Goal: Task Accomplishment & Management: Use online tool/utility

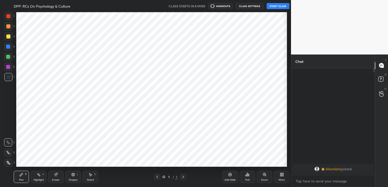
scroll to position [25238, 25122]
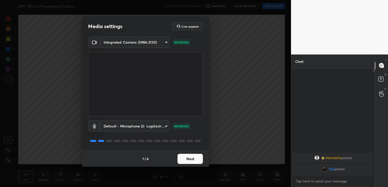
click at [194, 161] on button "Next" at bounding box center [189, 159] width 25 height 10
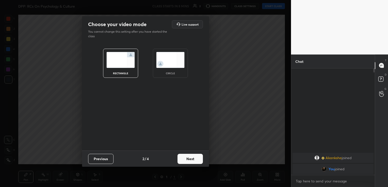
click at [194, 161] on button "Next" at bounding box center [189, 159] width 25 height 10
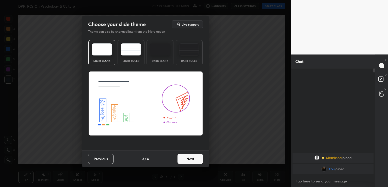
click at [194, 161] on button "Next" at bounding box center [189, 159] width 25 height 10
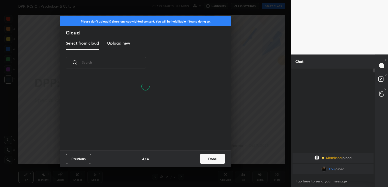
click at [119, 46] on h3 "Upload new" at bounding box center [118, 43] width 23 height 6
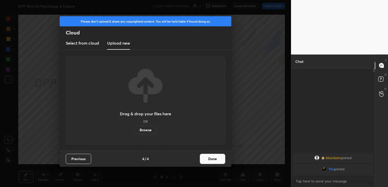
click at [144, 132] on label "Browse" at bounding box center [145, 130] width 23 height 8
click at [134, 132] on input "Browse" at bounding box center [134, 130] width 0 height 8
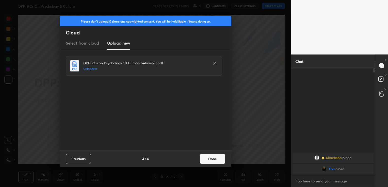
click at [208, 159] on button "Done" at bounding box center [212, 159] width 25 height 10
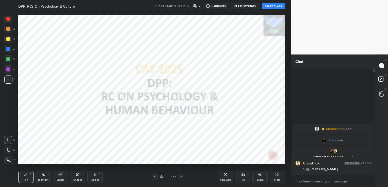
click at [276, 8] on button "START CLASS" at bounding box center [273, 6] width 23 height 6
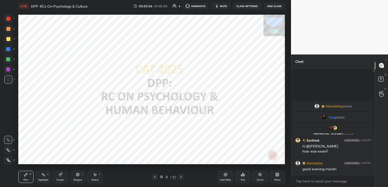
click at [250, 6] on button "CLASS SETTINGS" at bounding box center [247, 6] width 28 height 6
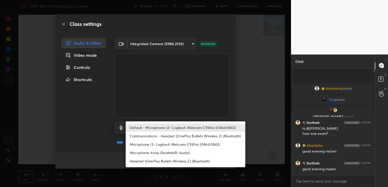
click at [184, 128] on body "1 2 3 4 5 6 7 C X Z C X Z E E Erase all H H LIVE DPP: RCs On Psychology & Cultu…" at bounding box center [194, 93] width 388 height 187
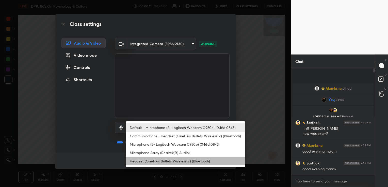
click at [177, 160] on li "Headset (OnePlus Bullets Wireless Z) (Bluetooth)" at bounding box center [186, 161] width 120 height 8
type input "896f1765ec94e78c5aeeea6ccdc1494495ff1d7bde26db773bce8de5174ca06c"
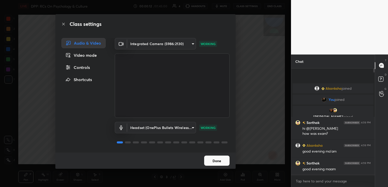
click at [223, 161] on button "Done" at bounding box center [216, 161] width 25 height 10
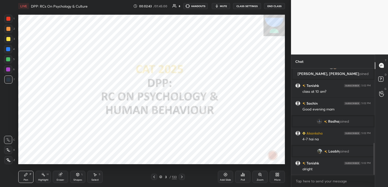
scroll to position [249, 0]
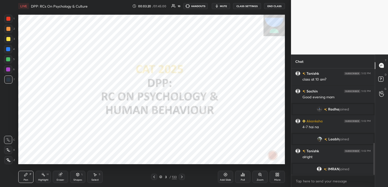
click at [183, 177] on icon at bounding box center [182, 177] width 4 height 4
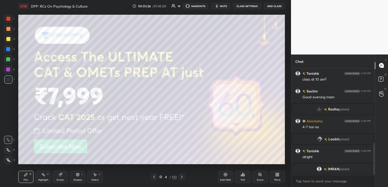
click at [183, 177] on icon at bounding box center [182, 177] width 4 height 4
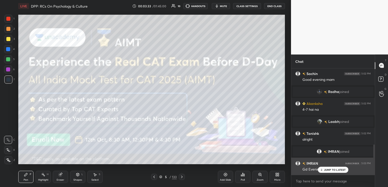
scroll to position [266, 0]
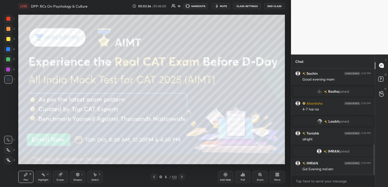
click at [180, 177] on icon at bounding box center [182, 177] width 4 height 4
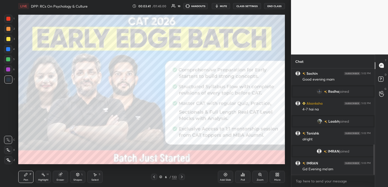
click at [180, 177] on icon at bounding box center [182, 177] width 4 height 4
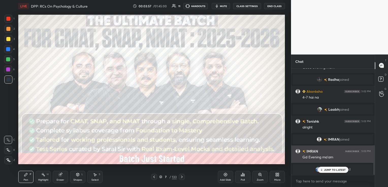
scroll to position [279, 0]
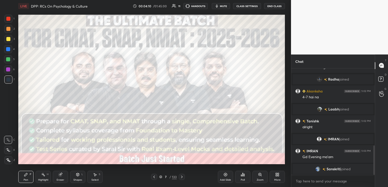
click at [181, 177] on icon at bounding box center [182, 177] width 4 height 4
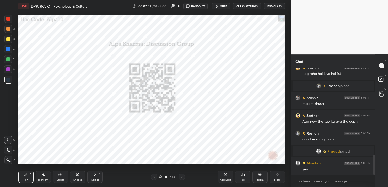
scroll to position [469, 0]
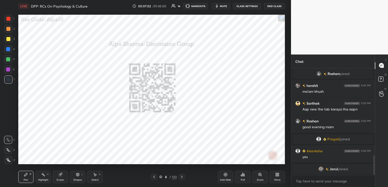
click at [160, 177] on icon at bounding box center [160, 177] width 3 height 1
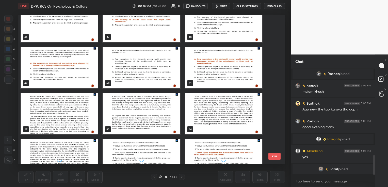
scroll to position [736, 0]
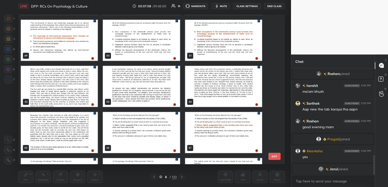
click at [57, 90] on img "grid" at bounding box center [59, 86] width 77 height 41
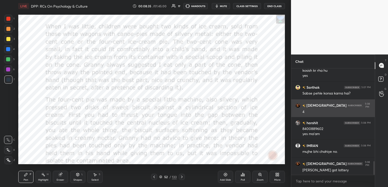
scroll to position [716, 0]
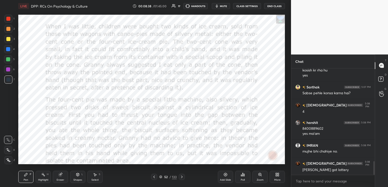
click at [254, 5] on button "CLASS SETTINGS" at bounding box center [247, 6] width 28 height 6
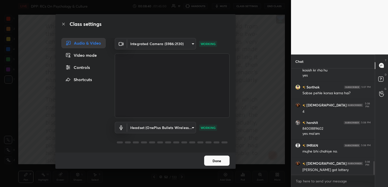
click at [86, 67] on div "Controls" at bounding box center [83, 67] width 44 height 10
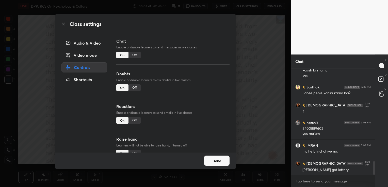
click at [136, 55] on div "Off" at bounding box center [134, 55] width 12 height 7
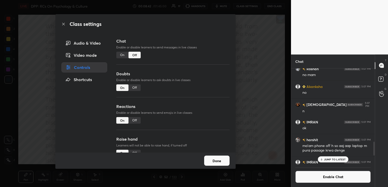
click at [216, 164] on button "Done" at bounding box center [216, 161] width 25 height 10
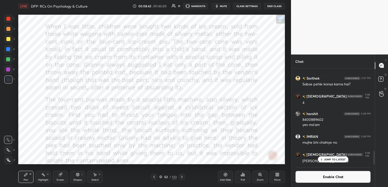
scroll to position [692, 0]
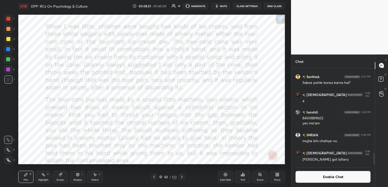
click at [217, 7] on icon "button" at bounding box center [217, 6] width 2 height 3
click at [336, 175] on button "Enable Chat" at bounding box center [332, 177] width 75 height 12
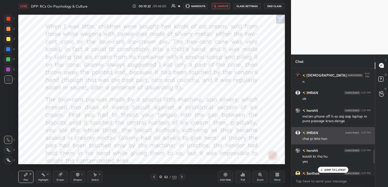
scroll to position [677, 0]
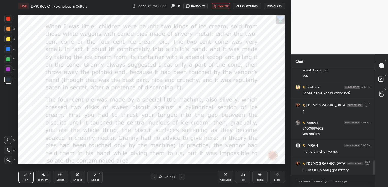
click at [183, 177] on icon at bounding box center [182, 177] width 4 height 4
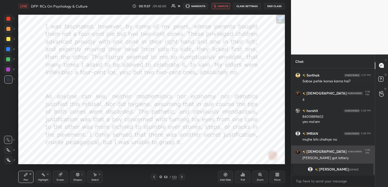
scroll to position [689, 0]
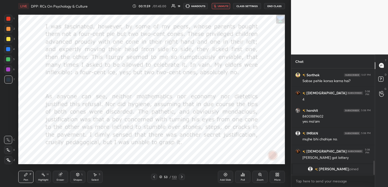
click at [180, 177] on icon at bounding box center [182, 177] width 4 height 4
click at [181, 179] on icon at bounding box center [182, 177] width 4 height 4
click at [182, 176] on icon at bounding box center [182, 177] width 4 height 4
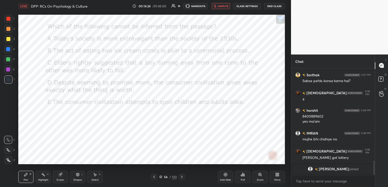
click at [154, 178] on icon at bounding box center [154, 177] width 2 height 3
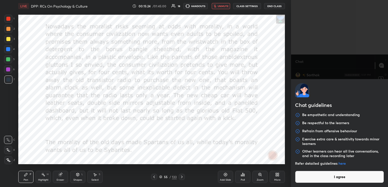
click at [342, 183] on body "1 2 3 4 5 6 7 C X Z C X Z E E Erase all H H LIVE DPP: RCs On Psychology & Cultu…" at bounding box center [194, 93] width 388 height 187
click at [339, 180] on button "I agree" at bounding box center [339, 177] width 89 height 12
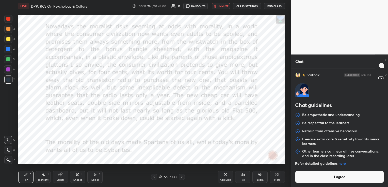
type textarea "x"
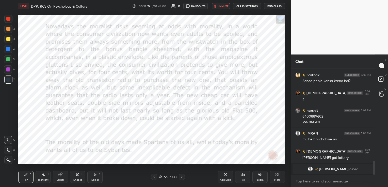
type textarea "t"
type textarea "x"
type textarea "te"
type textarea "x"
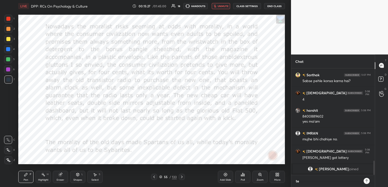
scroll to position [63, 82]
type textarea "tel"
type textarea "x"
type textarea "tell"
type textarea "x"
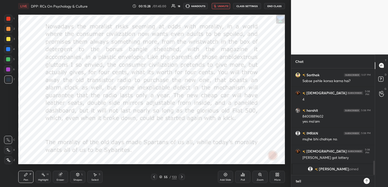
type textarea "tell"
type textarea "x"
type textarea "tell m"
type textarea "x"
type textarea "tell me"
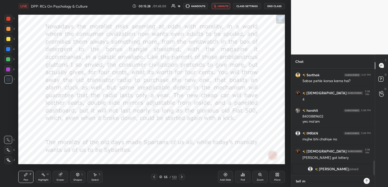
type textarea "x"
type textarea "tell me"
type textarea "x"
type textarea "tell me w"
type textarea "x"
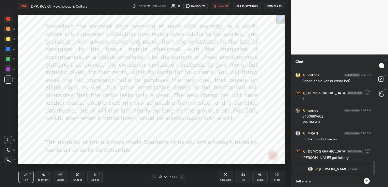
type textarea "tell me wh"
type textarea "x"
type textarea "tell me whe"
type textarea "x"
type textarea "tell me when"
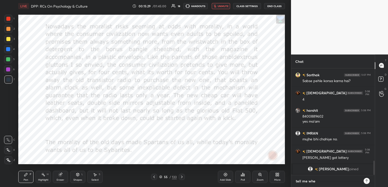
type textarea "x"
type textarea "tell me when"
type textarea "x"
type textarea "tell me when y"
type textarea "x"
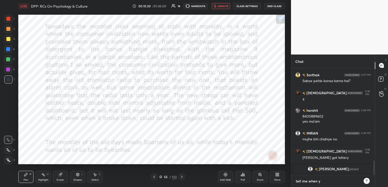
type textarea "tell me when yo"
type textarea "x"
type textarea "tell me when you"
type textarea "x"
type textarea "tell me when your"
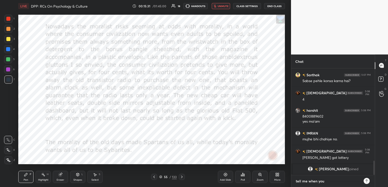
type textarea "x"
type textarea "tell me when youre"
type textarea "x"
type textarea "tell me when youre"
type textarea "x"
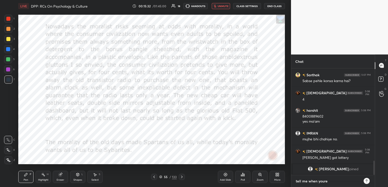
type textarea "tell me when youre"
type textarea "x"
type textarea "tell me when your"
type textarea "x"
type textarea "tell me when you"
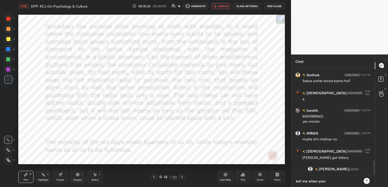
type textarea "x"
type textarea "tell me when you"
type textarea "x"
type textarea "tell me when you a"
type textarea "x"
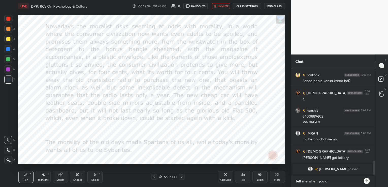
type textarea "tell me when you ar"
type textarea "x"
type textarea "tell me when you are"
type textarea "x"
type textarea "tell me when you are"
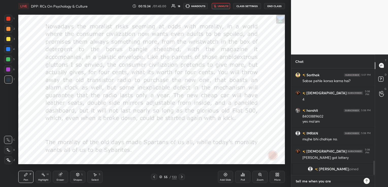
type textarea "x"
type textarea "tell me when you are d"
type textarea "x"
type textarea "tell me when you are do"
type textarea "x"
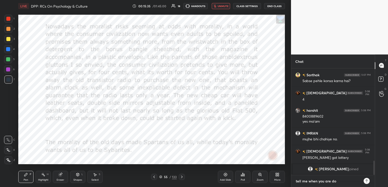
type textarea "tell me when you are don"
type textarea "x"
type textarea "tell me when you are done"
type textarea "x"
type textarea "tell me when you are done"
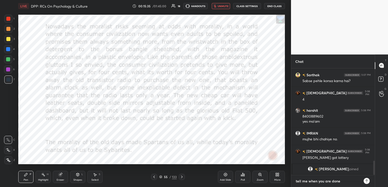
type textarea "x"
type textarea "tell me when you are done n"
type textarea "x"
type textarea "tell me when you are done na"
type textarea "x"
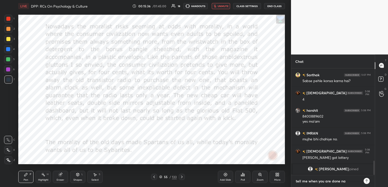
type textarea "tell me when you are done nas"
type textarea "x"
type textarea "tell me when you are done nasw"
type textarea "x"
type textarea "tell me when you are done naswe"
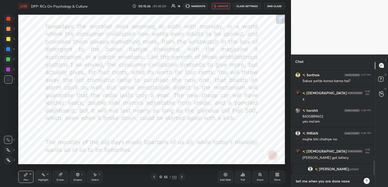
type textarea "x"
type textarea "tell me when you are done naswer"
type textarea "x"
type textarea "tell me when you are done nasweri"
type textarea "x"
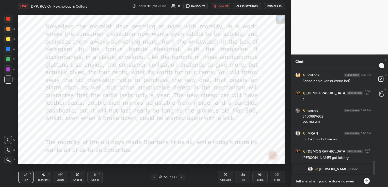
type textarea "tell me when you are done naswerin"
type textarea "x"
type textarea "tell me when you are done naswering"
type textarea "x"
type textarea "tell me when you are done naswering"
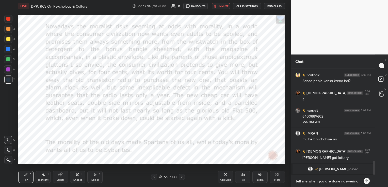
type textarea "x"
type textarea "tell me when you are done naswering"
drag, startPoint x: 343, startPoint y: 183, endPoint x: 303, endPoint y: 167, distance: 42.7
click at [303, 167] on div "[PERSON_NAME] joined" at bounding box center [333, 169] width 81 height 10
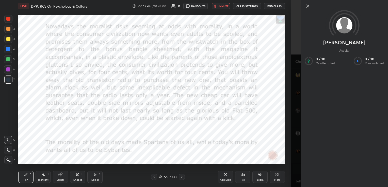
click at [294, 148] on div "[PERSON_NAME] Activity 0 / 10 Qs attempted 0 / 10 Mins watched" at bounding box center [339, 93] width 97 height 187
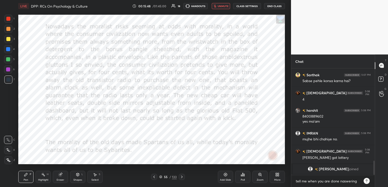
type textarea "x"
type textarea "tell me when you are done answering"
type textarea "x"
type textarea "tell me when you are done answering"
type textarea "x"
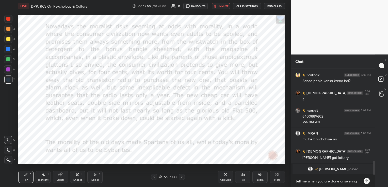
click at [367, 183] on icon at bounding box center [367, 181] width 4 height 4
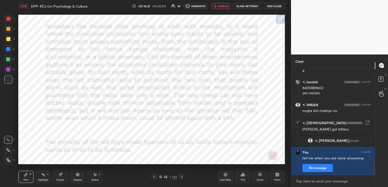
scroll to position [710, 0]
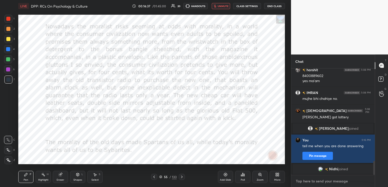
type textarea "x"
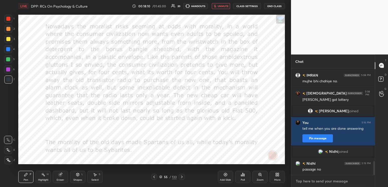
scroll to position [728, 0]
click at [323, 180] on textarea at bounding box center [332, 181] width 75 height 8
type textarea "4"
type textarea "x"
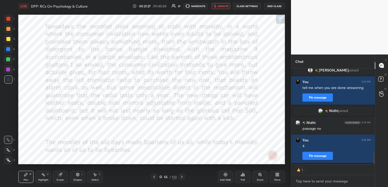
scroll to position [2, 2]
click at [225, 6] on span "unmute" at bounding box center [223, 6] width 11 height 4
type textarea "x"
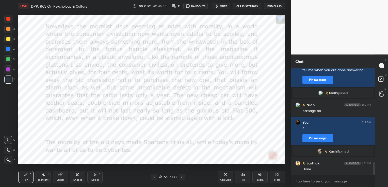
click at [183, 176] on icon at bounding box center [182, 177] width 4 height 4
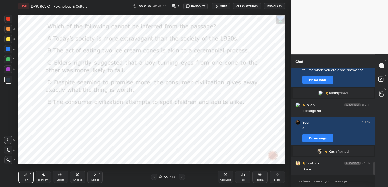
click at [244, 176] on icon at bounding box center [244, 175] width 1 height 2
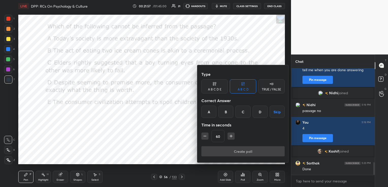
click at [210, 87] on div "A B C D E" at bounding box center [214, 86] width 26 height 14
click at [237, 110] on div "C" at bounding box center [236, 112] width 12 height 12
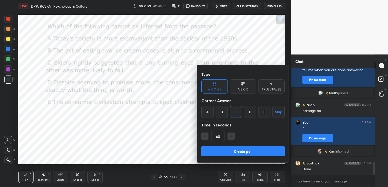
click at [202, 138] on icon "button" at bounding box center [204, 136] width 5 height 5
type input "30"
click at [229, 152] on button "Create poll" at bounding box center [242, 152] width 83 height 10
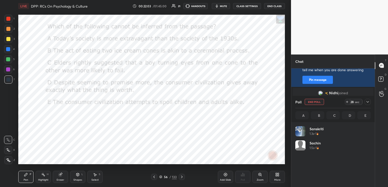
scroll to position [59, 74]
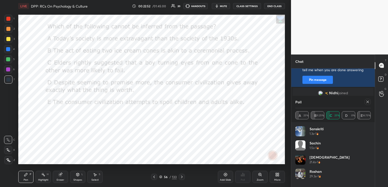
click at [369, 101] on icon at bounding box center [368, 102] width 4 height 4
type textarea "x"
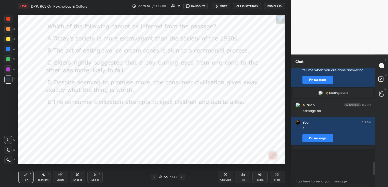
scroll to position [2, 2]
click at [182, 176] on icon at bounding box center [182, 177] width 4 height 4
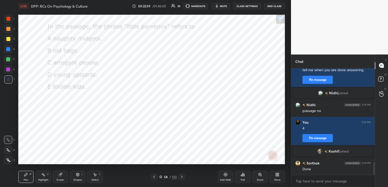
click at [246, 175] on div "Poll" at bounding box center [242, 177] width 15 height 12
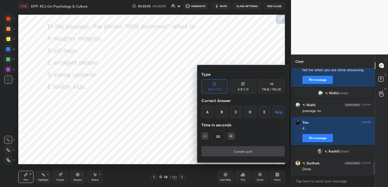
click at [246, 111] on div "D" at bounding box center [250, 112] width 12 height 12
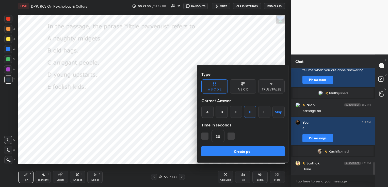
click at [206, 137] on icon "button" at bounding box center [204, 136] width 5 height 5
type input "15"
click at [209, 150] on button "Create poll" at bounding box center [242, 152] width 83 height 10
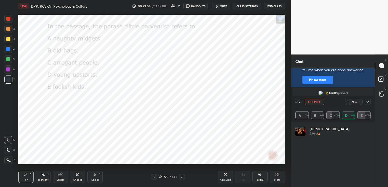
scroll to position [59, 74]
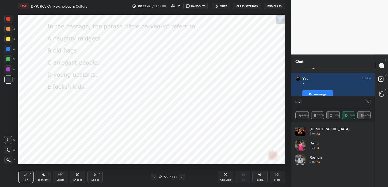
click at [366, 103] on icon at bounding box center [368, 102] width 4 height 4
type textarea "x"
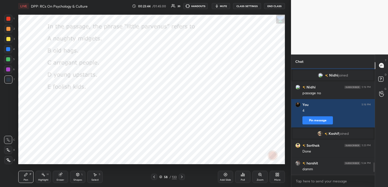
click at [182, 177] on icon at bounding box center [182, 177] width 4 height 4
click at [241, 177] on div "Poll" at bounding box center [242, 177] width 15 height 12
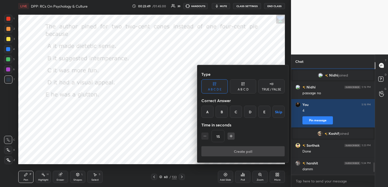
click at [222, 109] on div "B" at bounding box center [222, 112] width 12 height 12
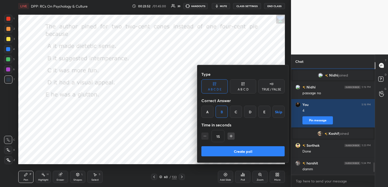
click at [231, 135] on icon "button" at bounding box center [231, 136] width 5 height 5
type input "30"
click at [229, 149] on button "Create poll" at bounding box center [242, 152] width 83 height 10
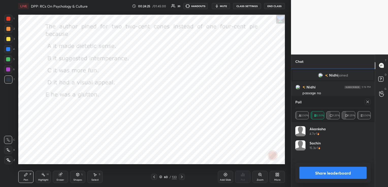
click at [369, 102] on icon at bounding box center [368, 102] width 4 height 4
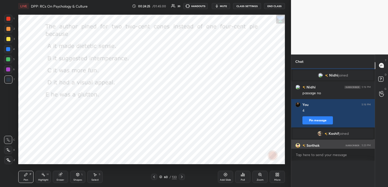
scroll to position [45, 82]
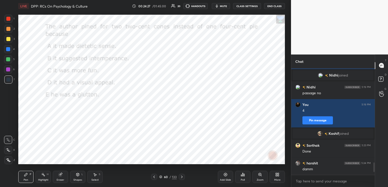
click at [182, 176] on icon at bounding box center [182, 177] width 4 height 4
click at [246, 176] on div "Poll" at bounding box center [242, 177] width 15 height 12
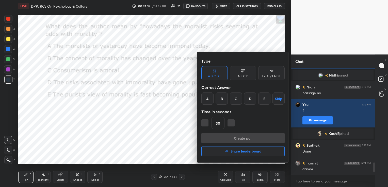
click at [227, 98] on div "B" at bounding box center [222, 99] width 12 height 12
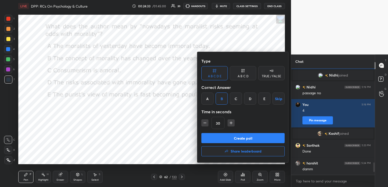
click at [238, 137] on button "Create poll" at bounding box center [242, 138] width 83 height 10
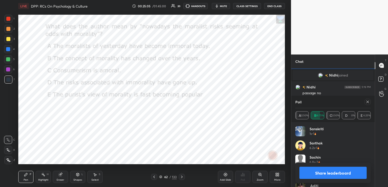
click at [368, 101] on icon at bounding box center [368, 102] width 4 height 4
type textarea "x"
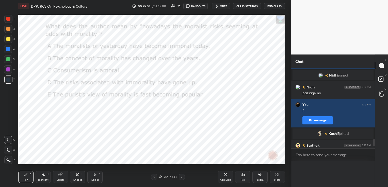
scroll to position [0, 0]
click at [181, 178] on icon at bounding box center [182, 177] width 4 height 4
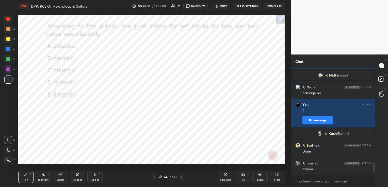
click at [247, 179] on div "Poll" at bounding box center [242, 177] width 15 height 12
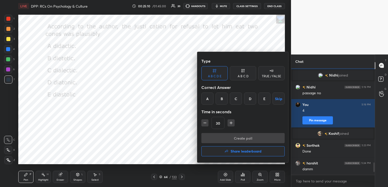
click at [207, 98] on div "A" at bounding box center [207, 99] width 12 height 12
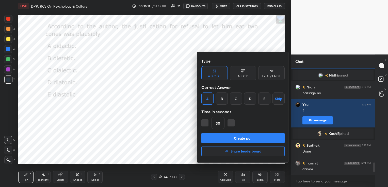
click at [206, 125] on icon "button" at bounding box center [204, 123] width 5 height 5
type input "15"
click at [212, 136] on button "Create poll" at bounding box center [242, 138] width 83 height 10
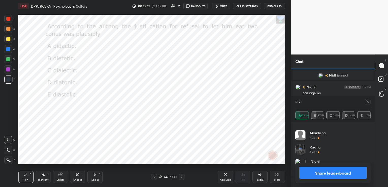
click at [368, 101] on icon at bounding box center [367, 102] width 3 height 3
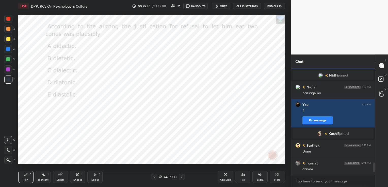
click at [245, 175] on div "Poll" at bounding box center [242, 177] width 15 height 12
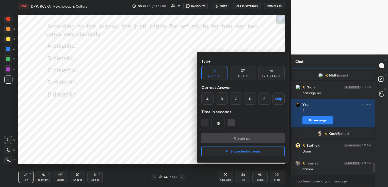
click at [248, 153] on h4 "Share leaderboard" at bounding box center [246, 152] width 31 height 4
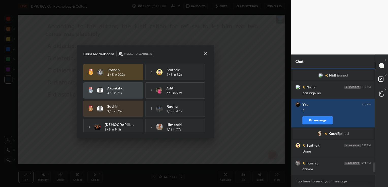
click at [206, 54] on icon at bounding box center [205, 53] width 3 height 3
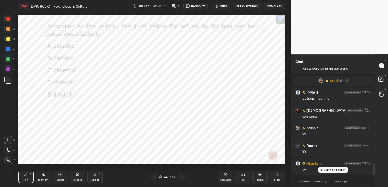
click at [228, 3] on button "mute" at bounding box center [221, 6] width 18 height 6
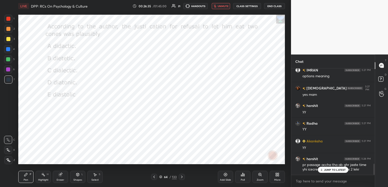
scroll to position [924, 0]
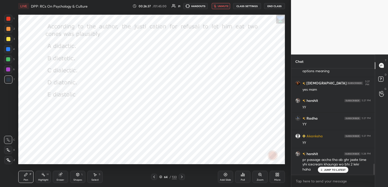
click at [229, 4] on button "unmute" at bounding box center [221, 6] width 18 height 6
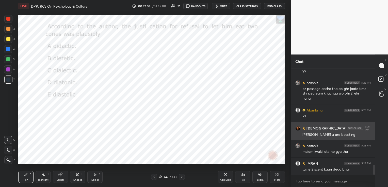
scroll to position [1013, 0]
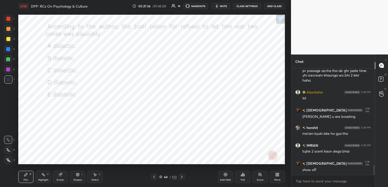
click at [160, 177] on icon at bounding box center [160, 177] width 3 height 3
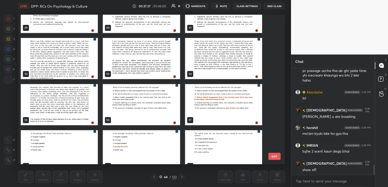
scroll to position [714, 0]
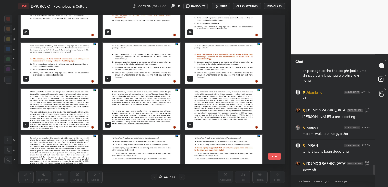
click at [89, 105] on img "grid" at bounding box center [59, 109] width 77 height 41
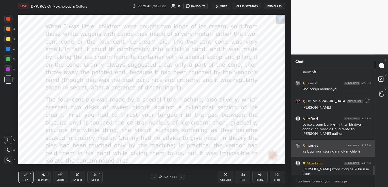
scroll to position [1129, 0]
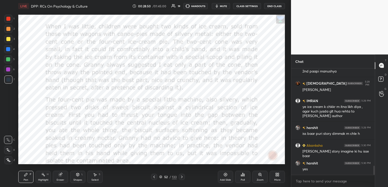
click at [182, 177] on icon at bounding box center [182, 177] width 2 height 3
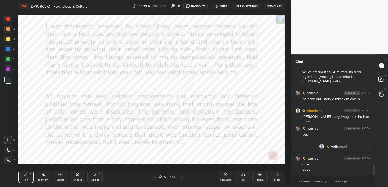
scroll to position [1066, 0]
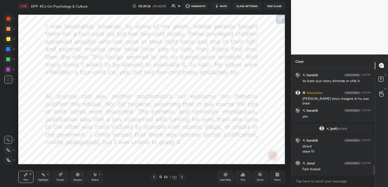
click at [183, 176] on icon at bounding box center [182, 177] width 4 height 4
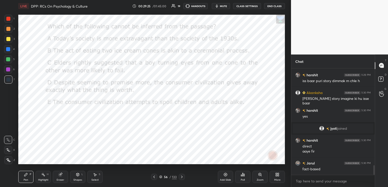
click at [183, 176] on icon at bounding box center [182, 177] width 4 height 4
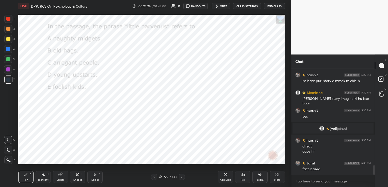
click at [183, 176] on icon at bounding box center [182, 177] width 4 height 4
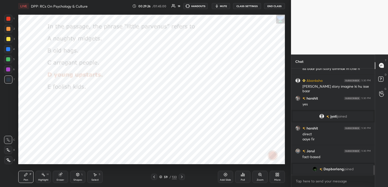
click at [183, 176] on icon at bounding box center [182, 177] width 4 height 4
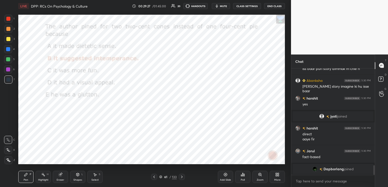
click at [183, 176] on icon at bounding box center [182, 177] width 4 height 4
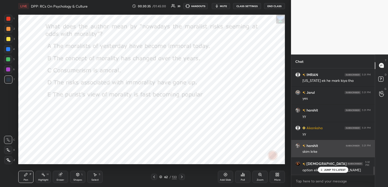
scroll to position [1247, 0]
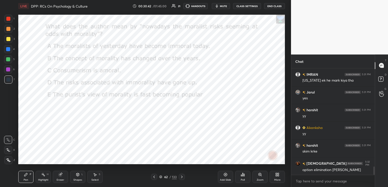
click at [153, 174] on div at bounding box center [154, 177] width 6 height 6
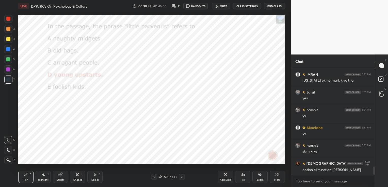
click at [153, 174] on div at bounding box center [154, 177] width 6 height 6
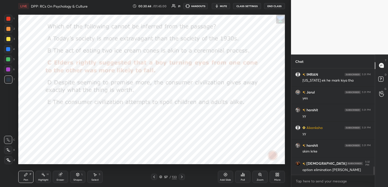
click at [153, 174] on div at bounding box center [154, 177] width 6 height 6
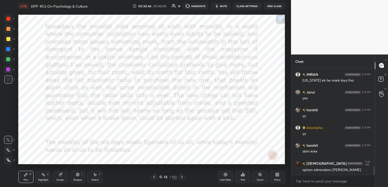
click at [153, 174] on div at bounding box center [154, 177] width 6 height 6
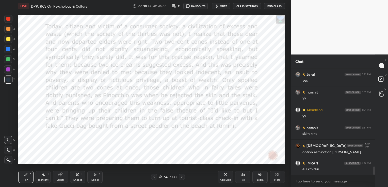
click at [153, 174] on div at bounding box center [154, 177] width 6 height 6
click at [181, 177] on icon at bounding box center [182, 177] width 4 height 4
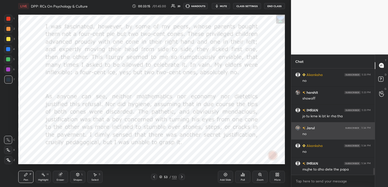
scroll to position [1531, 0]
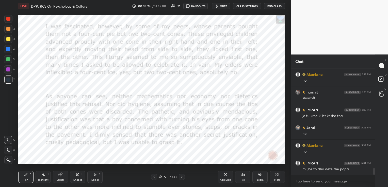
click at [59, 176] on icon at bounding box center [60, 174] width 3 height 3
click at [8, 159] on span "Erase all" at bounding box center [8, 161] width 8 height 4
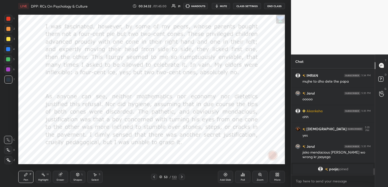
scroll to position [1461, 0]
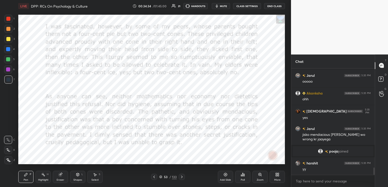
click at [60, 177] on div "Eraser" at bounding box center [60, 177] width 15 height 12
click at [11, 161] on span "Erase all" at bounding box center [8, 161] width 8 height 4
click at [180, 177] on icon at bounding box center [182, 177] width 4 height 4
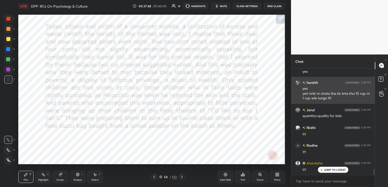
scroll to position [1783, 0]
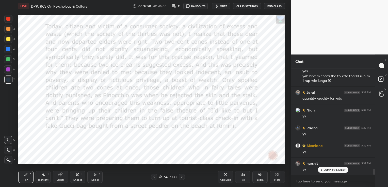
click at [61, 178] on div "Eraser" at bounding box center [60, 177] width 15 height 12
click at [7, 162] on span "Erase all" at bounding box center [8, 161] width 8 height 4
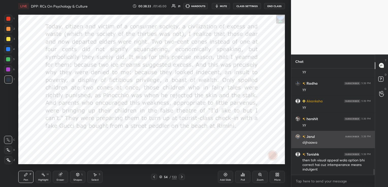
scroll to position [1828, 0]
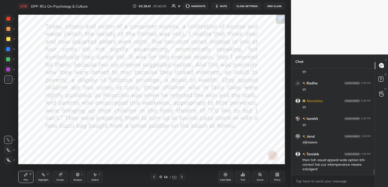
click at [182, 177] on icon at bounding box center [182, 177] width 4 height 4
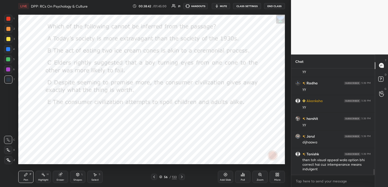
click at [182, 177] on icon at bounding box center [182, 177] width 4 height 4
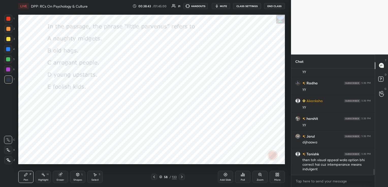
click at [182, 177] on icon at bounding box center [182, 177] width 4 height 4
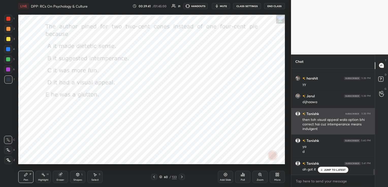
scroll to position [1886, 0]
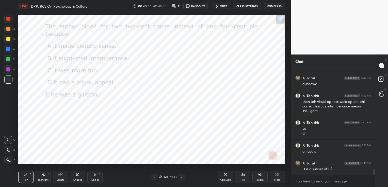
click at [63, 179] on div "Eraser" at bounding box center [61, 180] width 8 height 3
click at [8, 162] on span "Erase all" at bounding box center [8, 161] width 8 height 4
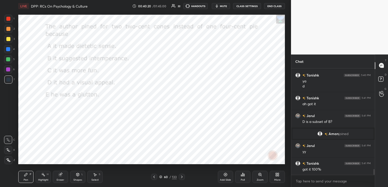
scroll to position [1839, 0]
click at [154, 178] on icon at bounding box center [154, 177] width 2 height 3
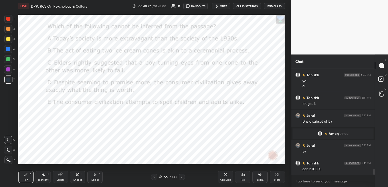
click at [154, 178] on icon at bounding box center [154, 177] width 2 height 3
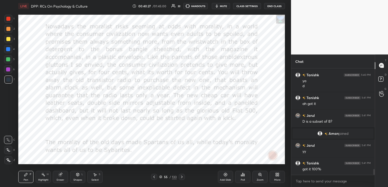
click at [154, 178] on icon at bounding box center [154, 177] width 2 height 3
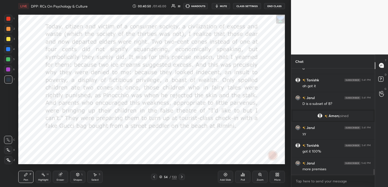
click at [63, 179] on div "Eraser" at bounding box center [61, 180] width 8 height 3
click at [9, 158] on div "Erase all" at bounding box center [8, 160] width 8 height 8
click at [181, 177] on icon at bounding box center [182, 177] width 4 height 4
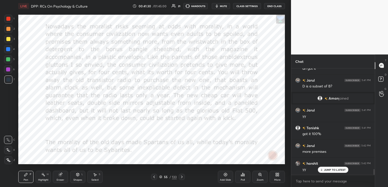
click at [60, 179] on div "Eraser" at bounding box center [61, 180] width 8 height 3
click at [10, 160] on span "Erase all" at bounding box center [8, 161] width 8 height 4
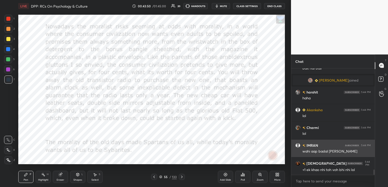
scroll to position [2061, 0]
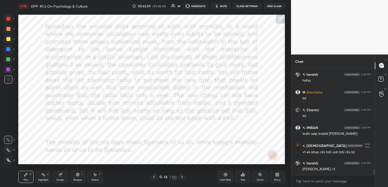
click at [60, 177] on div "Eraser" at bounding box center [60, 177] width 15 height 12
click at [9, 161] on span "Erase all" at bounding box center [8, 161] width 8 height 4
click at [183, 178] on icon at bounding box center [182, 177] width 4 height 4
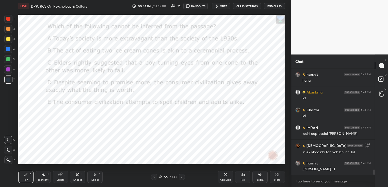
click at [183, 178] on icon at bounding box center [182, 177] width 4 height 4
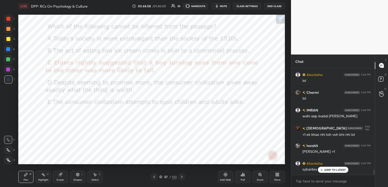
scroll to position [2096, 0]
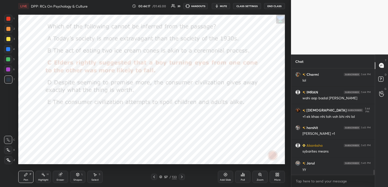
click at [182, 177] on icon at bounding box center [182, 177] width 2 height 3
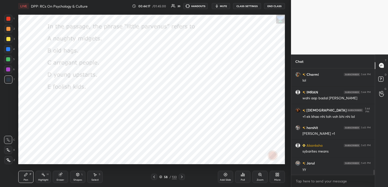
scroll to position [2114, 0]
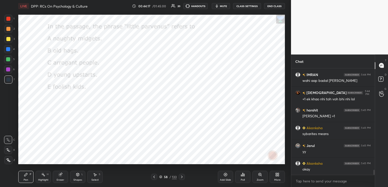
click at [182, 177] on icon at bounding box center [182, 177] width 2 height 3
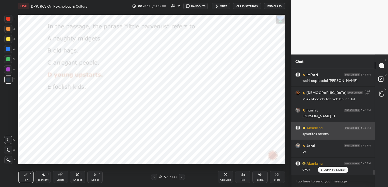
scroll to position [2114, 0]
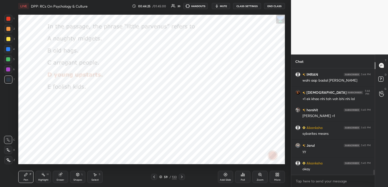
click at [181, 178] on icon at bounding box center [182, 177] width 2 height 3
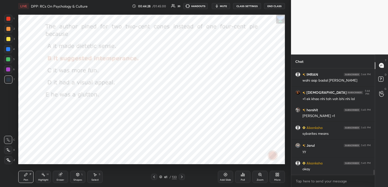
click at [181, 178] on icon at bounding box center [182, 177] width 2 height 3
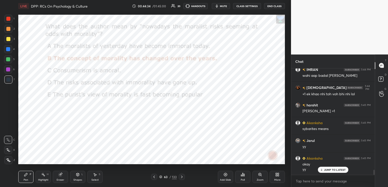
click at [181, 178] on icon at bounding box center [182, 177] width 2 height 3
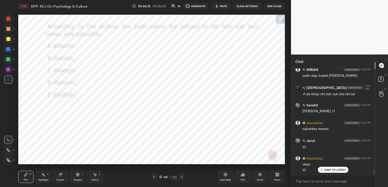
click at [181, 178] on icon at bounding box center [182, 177] width 2 height 3
click at [62, 178] on div "Eraser" at bounding box center [60, 177] width 15 height 12
click at [9, 162] on span "Erase all" at bounding box center [8, 161] width 8 height 4
click at [181, 179] on icon at bounding box center [182, 177] width 4 height 4
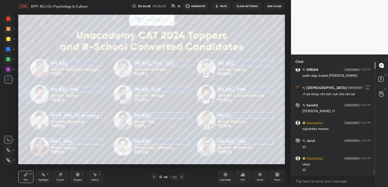
scroll to position [2137, 0]
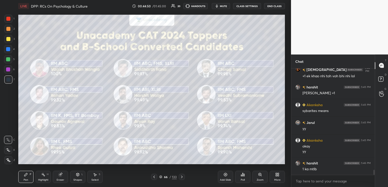
click at [159, 177] on icon at bounding box center [160, 177] width 3 height 3
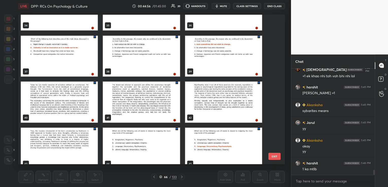
scroll to position [2142, 0]
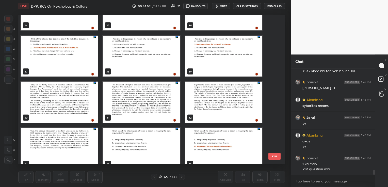
click at [53, 109] on img "grid" at bounding box center [59, 102] width 77 height 41
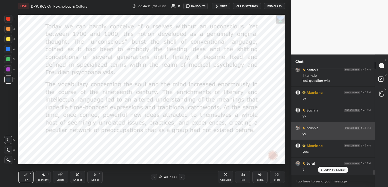
scroll to position [2231, 0]
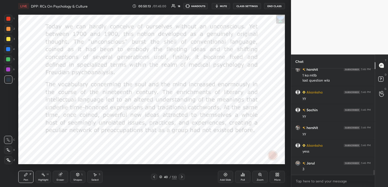
click at [223, 7] on span "mute" at bounding box center [223, 6] width 7 height 4
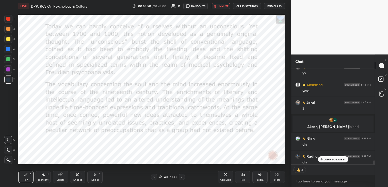
scroll to position [2215, 0]
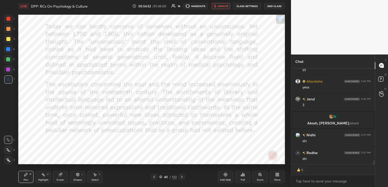
click at [220, 6] on span "unmute" at bounding box center [223, 6] width 11 height 4
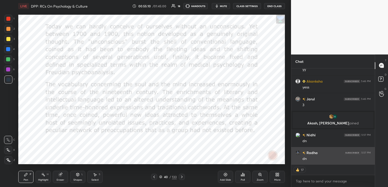
scroll to position [2233, 0]
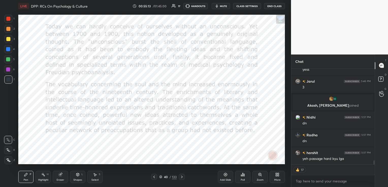
click at [220, 5] on button "mute" at bounding box center [221, 6] width 18 height 6
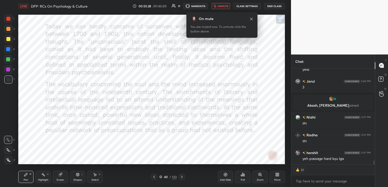
type textarea "x"
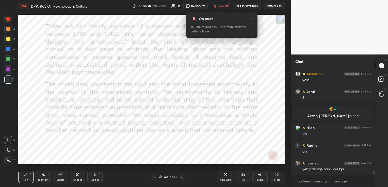
scroll to position [2222, 0]
click at [251, 18] on icon at bounding box center [251, 19] width 3 height 3
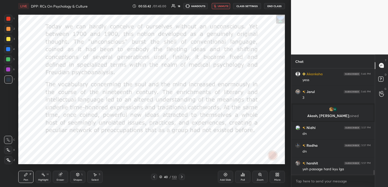
click at [219, 6] on span "unmute" at bounding box center [223, 6] width 11 height 4
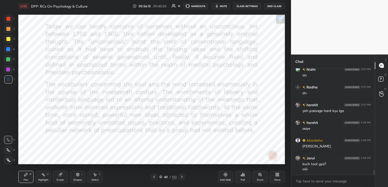
scroll to position [2298, 0]
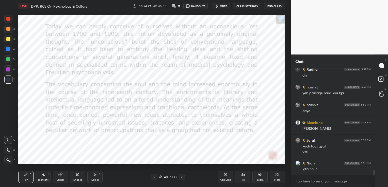
click at [181, 178] on icon at bounding box center [182, 177] width 4 height 4
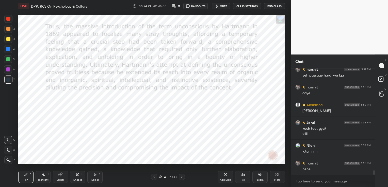
scroll to position [2334, 0]
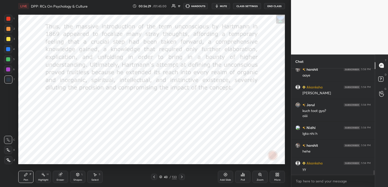
click at [181, 178] on icon at bounding box center [182, 177] width 2 height 3
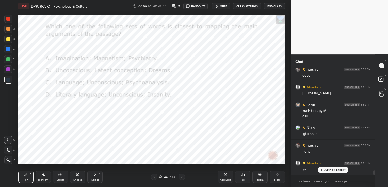
scroll to position [2351, 0]
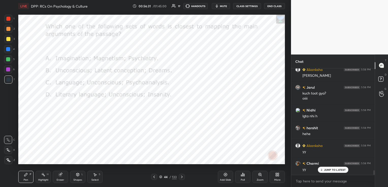
click at [244, 180] on div "Poll" at bounding box center [243, 180] width 4 height 3
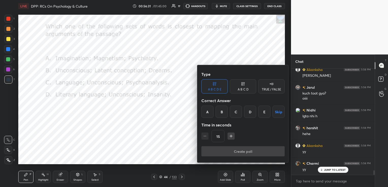
scroll to position [2369, 0]
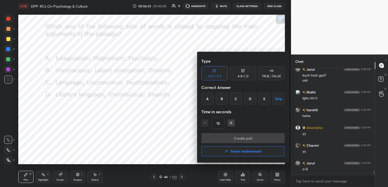
click at [244, 70] on icon at bounding box center [243, 69] width 1 height 1
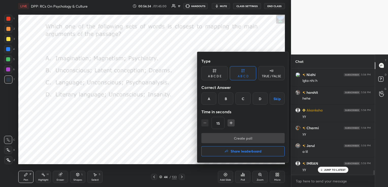
click at [239, 100] on div "C" at bounding box center [242, 99] width 15 height 12
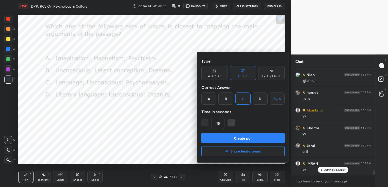
click at [228, 126] on button "button" at bounding box center [231, 123] width 7 height 7
type input "30"
click at [234, 137] on button "Create poll" at bounding box center [242, 138] width 83 height 10
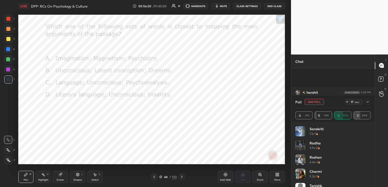
scroll to position [2431, 0]
click at [368, 101] on icon at bounding box center [368, 102] width 4 height 4
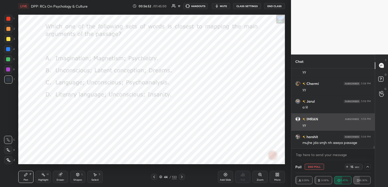
scroll to position [0, 2]
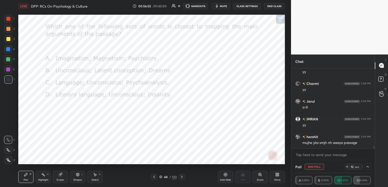
click at [367, 167] on icon at bounding box center [368, 167] width 4 height 4
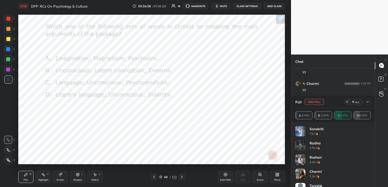
scroll to position [24, 0]
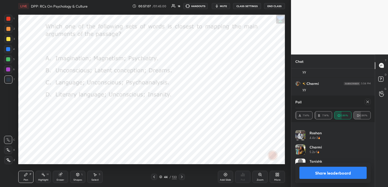
click at [369, 103] on icon at bounding box center [368, 102] width 4 height 4
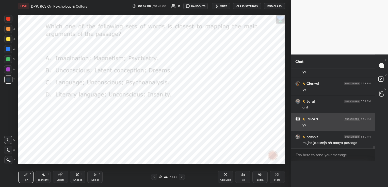
scroll to position [0, 2]
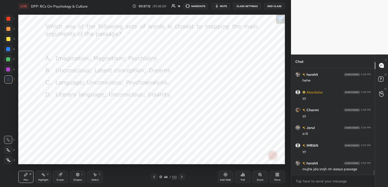
click at [179, 178] on div at bounding box center [182, 177] width 6 height 6
click at [250, 174] on div "Poll" at bounding box center [242, 177] width 15 height 12
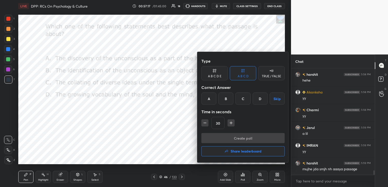
click at [239, 102] on div "C" at bounding box center [242, 99] width 15 height 12
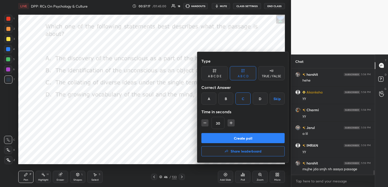
click at [241, 135] on button "Create poll" at bounding box center [242, 138] width 83 height 10
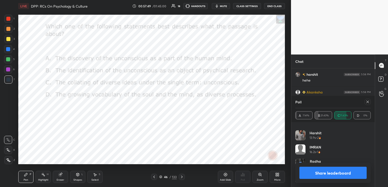
click at [367, 100] on div at bounding box center [368, 102] width 6 height 6
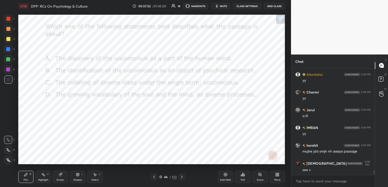
click at [182, 178] on icon at bounding box center [182, 177] width 4 height 4
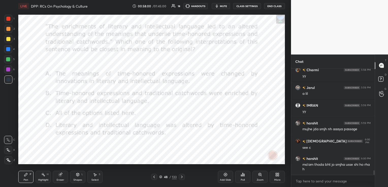
click at [243, 178] on div "Poll" at bounding box center [242, 177] width 15 height 12
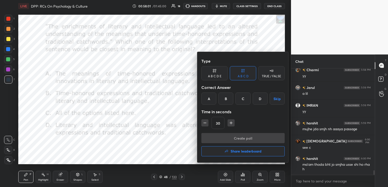
click at [211, 102] on div "A" at bounding box center [208, 99] width 15 height 12
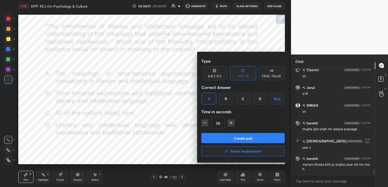
click at [223, 137] on button "Create poll" at bounding box center [242, 138] width 83 height 10
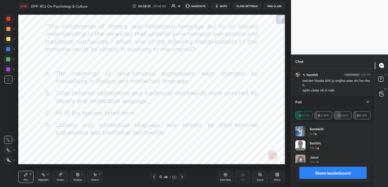
click at [368, 101] on icon at bounding box center [368, 102] width 4 height 4
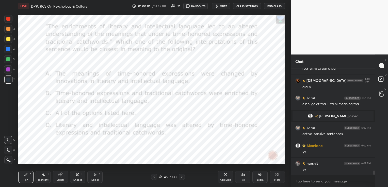
scroll to position [2512, 0]
click at [62, 178] on div "Eraser" at bounding box center [60, 177] width 15 height 12
click at [8, 159] on span "Erase all" at bounding box center [8, 161] width 8 height 4
click at [182, 176] on icon at bounding box center [182, 177] width 4 height 4
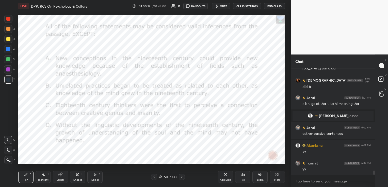
click at [239, 175] on div "Poll" at bounding box center [242, 177] width 15 height 12
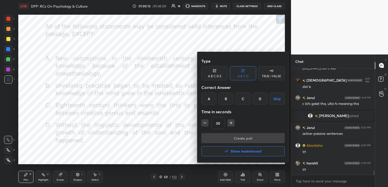
click at [209, 100] on div "A" at bounding box center [208, 99] width 15 height 12
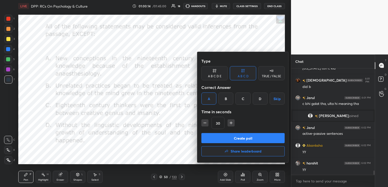
click at [224, 137] on button "Create poll" at bounding box center [242, 138] width 83 height 10
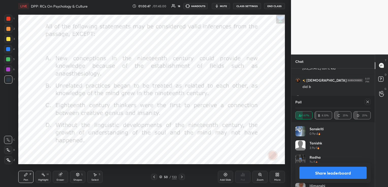
scroll to position [2550, 0]
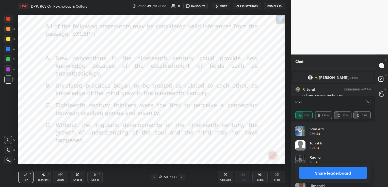
click at [367, 102] on icon at bounding box center [368, 102] width 4 height 4
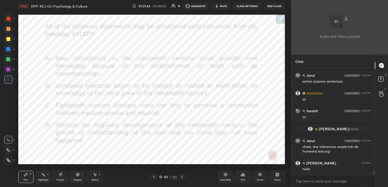
scroll to position [2589, 0]
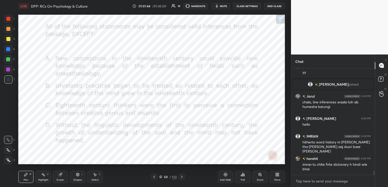
type textarea "x"
click at [323, 180] on textarea at bounding box center [332, 181] width 75 height 8
paste textarea "The text uses the word 'exclosures' because Wild Deserts has adopted a measure …"
type textarea "The text uses the word 'exclosures' because Wild Deserts has adopted a measure …"
type textarea "x"
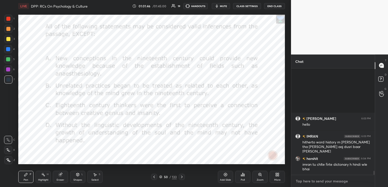
scroll to position [2663, 0]
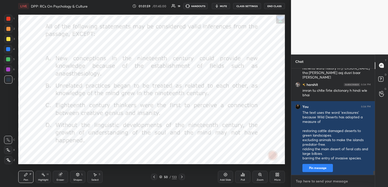
type textarea "x"
click at [320, 183] on textarea at bounding box center [332, 181] width 75 height 8
paste textarea "The imported bandicoots occupy two fenced "exclosures," cleared of invasive rab…"
type textarea "The imported bandicoots occupy two fenced "exclosures," cleared of invasive rab…"
type textarea "x"
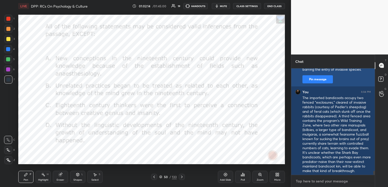
scroll to position [2765, 0]
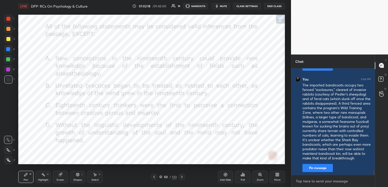
type textarea "x"
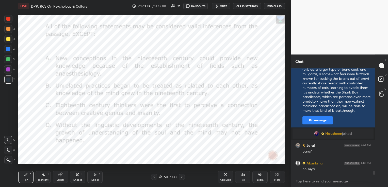
click at [324, 180] on textarea at bounding box center [332, 181] width 75 height 8
paste textarea "The imported bandicoots occupy two fenced "exclosures," cleared of invasive rab…"
type textarea "The imported bandicoots occupy two fenced "exclosures," cleared of invasive rab…"
type textarea "x"
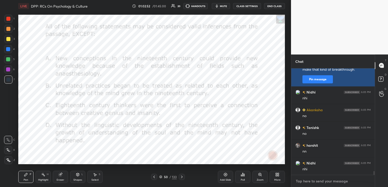
scroll to position [2978, 0]
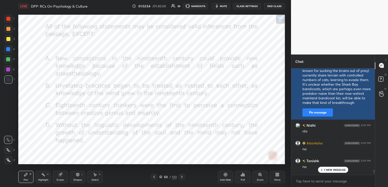
click at [322, 113] on button "Pin message" at bounding box center [317, 113] width 30 height 8
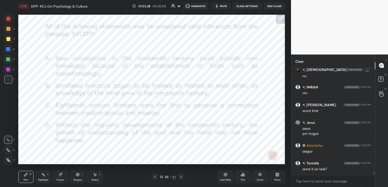
scroll to position [3090, 0]
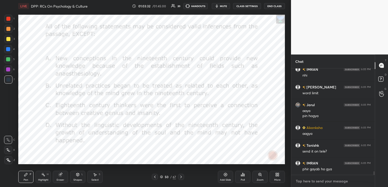
type textarea "x"
click at [329, 182] on textarea at bounding box center [332, 181] width 75 height 8
paste textarea "The text uses the word 'exclosures' because Wild Deserts has adopted a measure …"
type textarea "The text uses the word 'exclosures' because Wild Deserts has adopted a measure …"
type textarea "x"
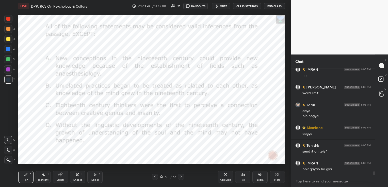
type textarea "x"
click at [326, 181] on textarea at bounding box center [332, 181] width 75 height 8
paste textarea "The imported bandicoots occupy two fenced "exclosures," cleared of invasive rab…"
type textarea "The imported bandicoots occupy two fenced "exclosures," cleared of invasive rab…"
type textarea "x"
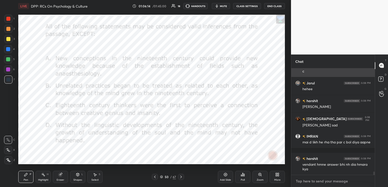
scroll to position [3419, 0]
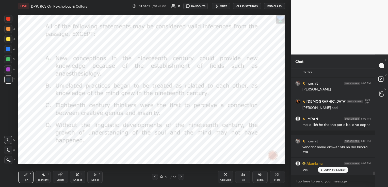
click at [181, 177] on icon at bounding box center [181, 177] width 4 height 4
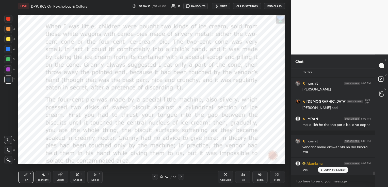
click at [154, 177] on icon at bounding box center [155, 177] width 2 height 3
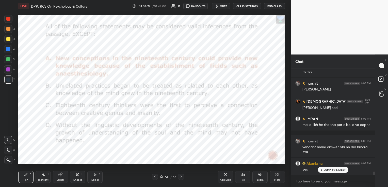
click at [243, 173] on icon at bounding box center [243, 174] width 1 height 3
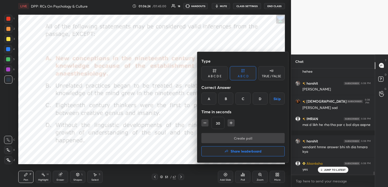
click at [178, 153] on div at bounding box center [194, 93] width 388 height 187
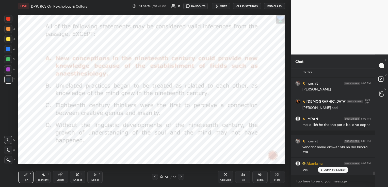
click at [154, 177] on icon at bounding box center [155, 177] width 4 height 4
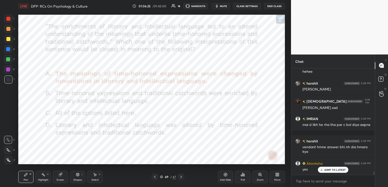
click at [154, 177] on icon at bounding box center [155, 177] width 4 height 4
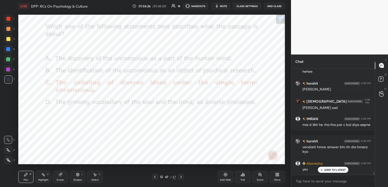
click at [154, 177] on icon at bounding box center [155, 177] width 4 height 4
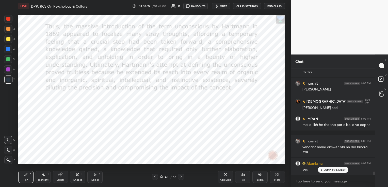
click at [154, 177] on icon at bounding box center [155, 177] width 4 height 4
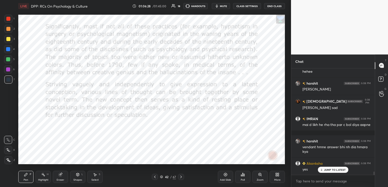
click at [154, 177] on icon at bounding box center [155, 177] width 4 height 4
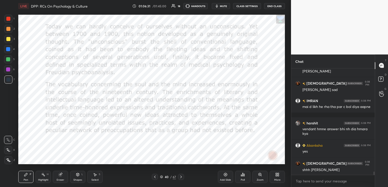
scroll to position [3454, 0]
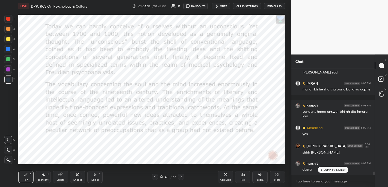
click at [154, 177] on icon at bounding box center [155, 177] width 4 height 4
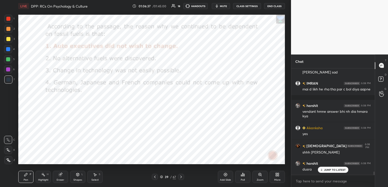
click at [180, 176] on icon at bounding box center [181, 177] width 4 height 4
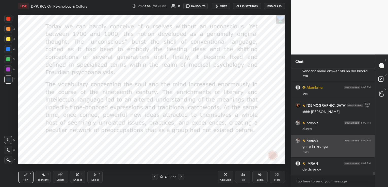
scroll to position [3495, 0]
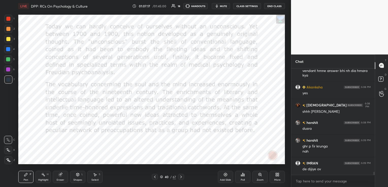
click at [162, 176] on icon at bounding box center [161, 177] width 3 height 3
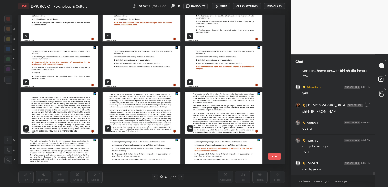
scroll to position [319, 0]
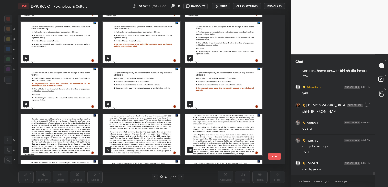
click at [89, 127] on img "grid" at bounding box center [59, 134] width 77 height 41
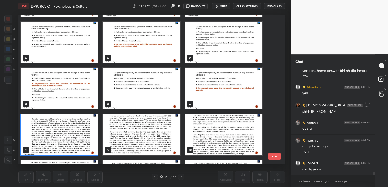
click at [89, 127] on img "grid" at bounding box center [59, 134] width 77 height 41
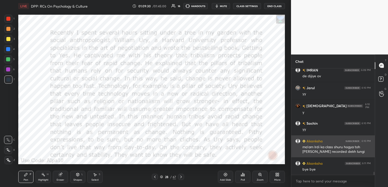
scroll to position [3589, 0]
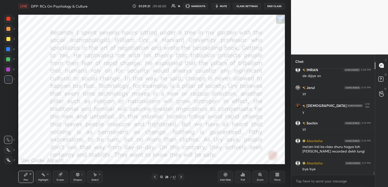
click at [226, 5] on span "mute" at bounding box center [223, 6] width 7 height 4
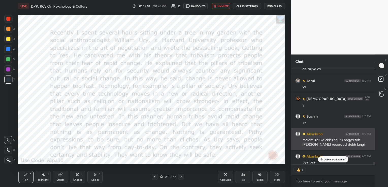
scroll to position [3599, 0]
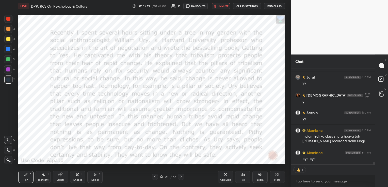
click at [215, 6] on icon "button" at bounding box center [215, 6] width 3 height 3
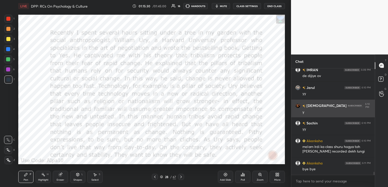
scroll to position [3607, 0]
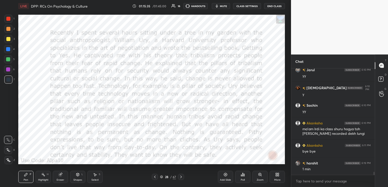
click at [224, 4] on button "mute" at bounding box center [221, 6] width 18 height 6
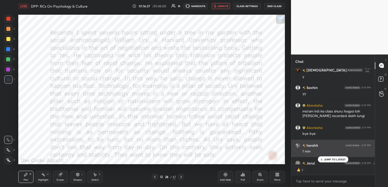
scroll to position [3635, 0]
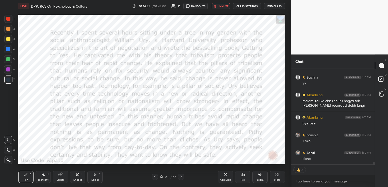
click at [218, 5] on button "unmute" at bounding box center [221, 6] width 18 height 6
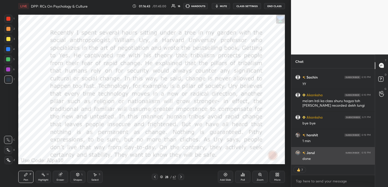
scroll to position [3653, 0]
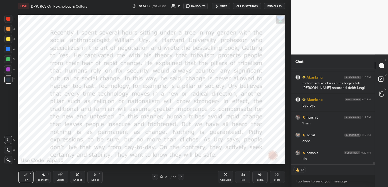
click at [180, 177] on icon at bounding box center [181, 177] width 4 height 4
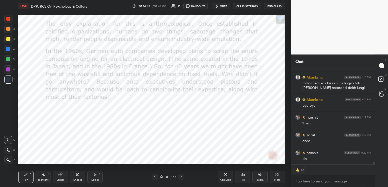
click at [180, 177] on icon at bounding box center [181, 177] width 4 height 4
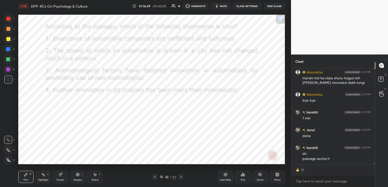
click at [245, 178] on div "Poll" at bounding box center [242, 177] width 15 height 12
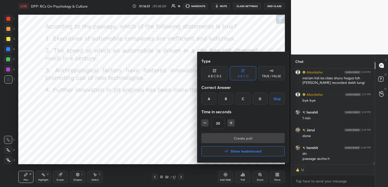
click at [231, 98] on div "B" at bounding box center [225, 99] width 15 height 12
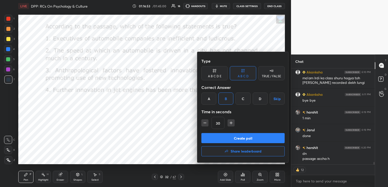
click at [232, 138] on button "Create poll" at bounding box center [242, 138] width 83 height 10
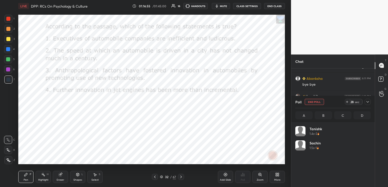
scroll to position [59, 74]
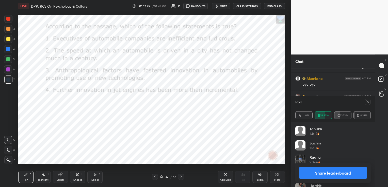
click at [367, 103] on icon at bounding box center [368, 102] width 4 height 4
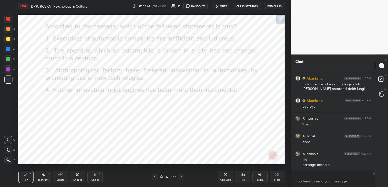
scroll to position [60, 82]
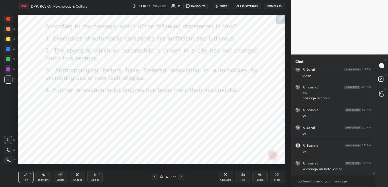
click at [154, 178] on icon at bounding box center [155, 177] width 4 height 4
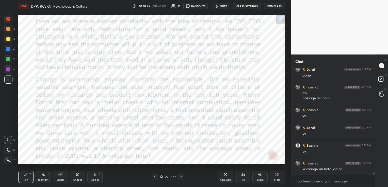
scroll to position [3736, 0]
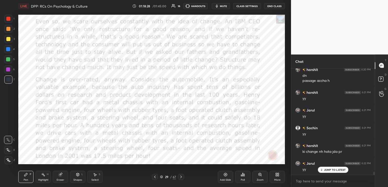
click at [61, 177] on div "Eraser" at bounding box center [60, 177] width 15 height 12
click at [8, 161] on span "Erase all" at bounding box center [8, 161] width 8 height 4
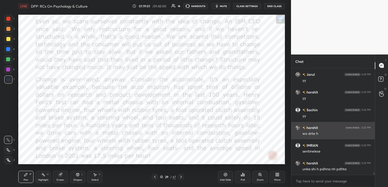
scroll to position [3830, 0]
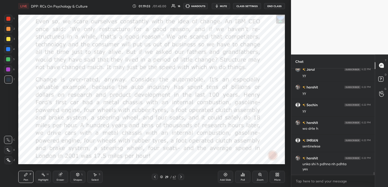
click at [182, 176] on icon at bounding box center [181, 177] width 4 height 4
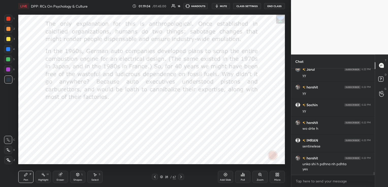
click at [182, 176] on icon at bounding box center [181, 177] width 4 height 4
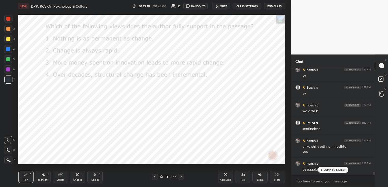
click at [242, 177] on div "Poll" at bounding box center [242, 177] width 15 height 12
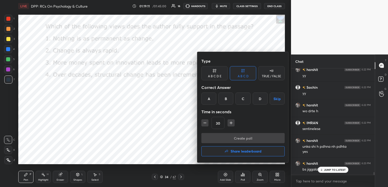
click at [258, 98] on div "D" at bounding box center [260, 99] width 15 height 12
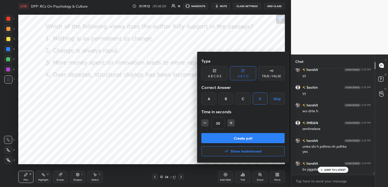
click at [237, 137] on button "Create poll" at bounding box center [242, 138] width 83 height 10
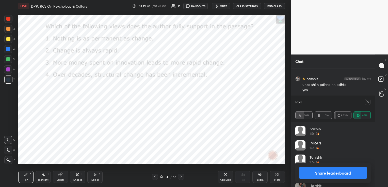
scroll to position [3915, 0]
click at [368, 103] on icon at bounding box center [368, 102] width 4 height 4
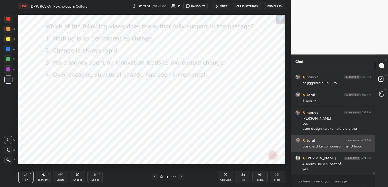
scroll to position [3952, 0]
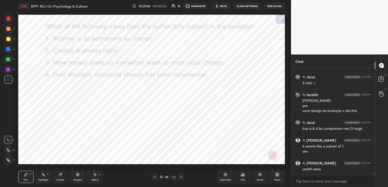
click at [154, 175] on icon at bounding box center [155, 177] width 4 height 4
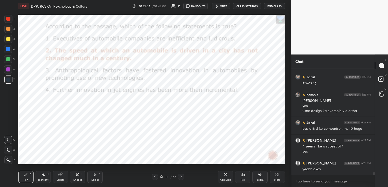
click at [154, 175] on icon at bounding box center [155, 177] width 4 height 4
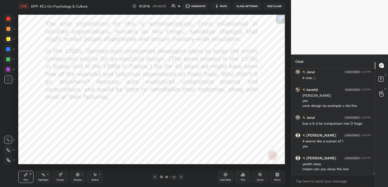
click at [154, 176] on icon at bounding box center [155, 177] width 4 height 4
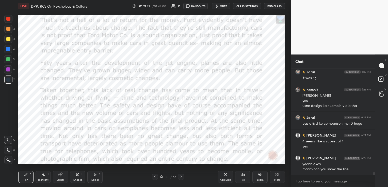
click at [157, 175] on div at bounding box center [155, 177] width 6 height 6
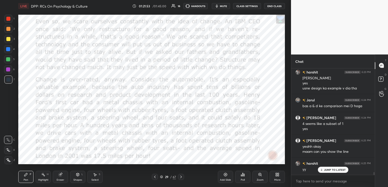
click at [60, 179] on div "Eraser" at bounding box center [61, 180] width 8 height 3
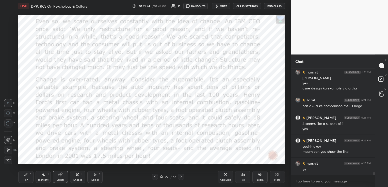
scroll to position [3993, 0]
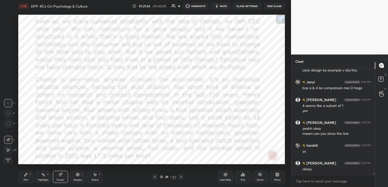
click at [8, 161] on span "Erase all" at bounding box center [8, 161] width 8 height 4
click at [180, 176] on icon at bounding box center [181, 177] width 4 height 4
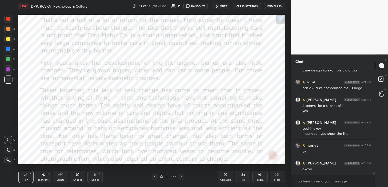
click at [180, 176] on icon at bounding box center [181, 177] width 4 height 4
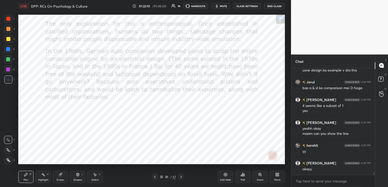
click at [180, 176] on icon at bounding box center [181, 177] width 4 height 4
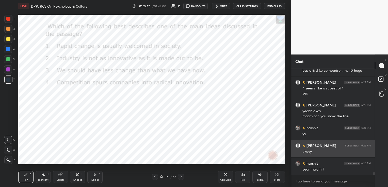
scroll to position [4010, 0]
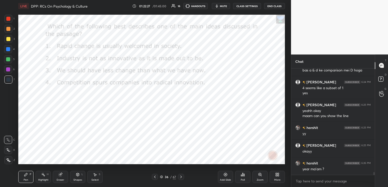
click at [241, 174] on icon at bounding box center [243, 175] width 4 height 4
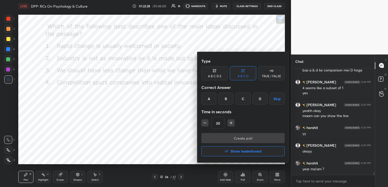
click at [227, 96] on div "B" at bounding box center [225, 99] width 15 height 12
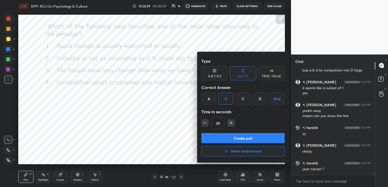
click at [227, 139] on button "Create poll" at bounding box center [242, 138] width 83 height 10
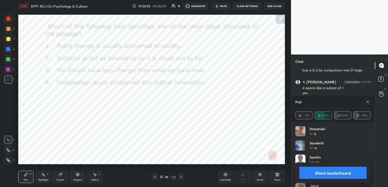
scroll to position [0, 0]
click at [368, 100] on div at bounding box center [368, 102] width 6 height 6
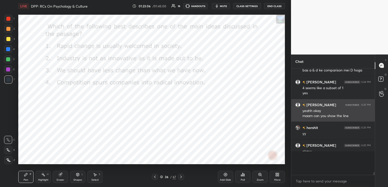
scroll to position [2, 2]
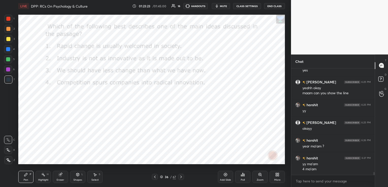
click at [228, 5] on button "mute" at bounding box center [221, 6] width 18 height 6
click at [228, 5] on span "unmute" at bounding box center [223, 6] width 11 height 4
click at [58, 175] on icon at bounding box center [60, 175] width 4 height 4
click at [6, 160] on span "Erase all" at bounding box center [8, 161] width 8 height 4
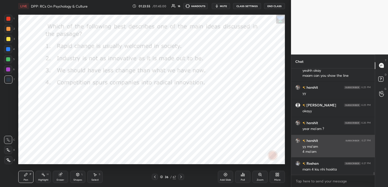
scroll to position [4069, 0]
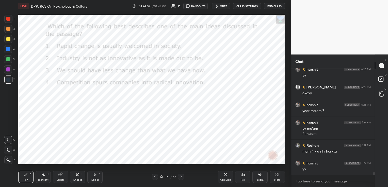
click at [156, 177] on icon at bounding box center [155, 177] width 4 height 4
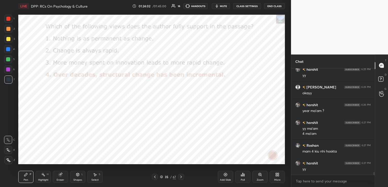
click at [155, 177] on icon at bounding box center [155, 177] width 4 height 4
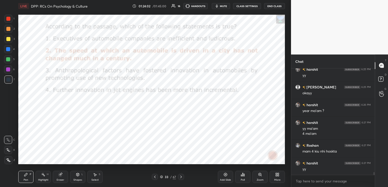
click at [155, 177] on icon at bounding box center [155, 177] width 4 height 4
click at [155, 177] on icon at bounding box center [155, 177] width 2 height 3
click at [154, 177] on icon at bounding box center [155, 177] width 4 height 4
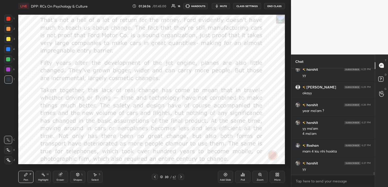
click at [154, 176] on icon at bounding box center [155, 177] width 4 height 4
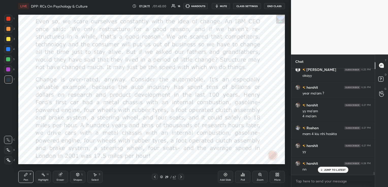
scroll to position [4104, 0]
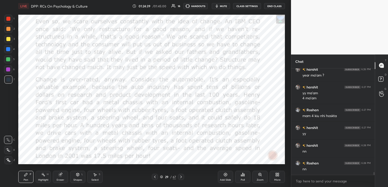
click at [56, 178] on div "Eraser" at bounding box center [60, 177] width 15 height 12
drag, startPoint x: 7, startPoint y: 159, endPoint x: 17, endPoint y: 159, distance: 9.9
click at [7, 159] on span "Erase all" at bounding box center [8, 161] width 8 height 4
click at [181, 177] on icon at bounding box center [181, 177] width 4 height 4
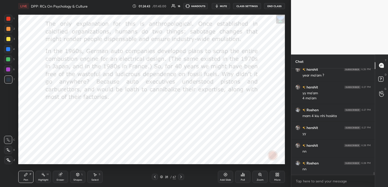
click at [181, 177] on icon at bounding box center [181, 177] width 4 height 4
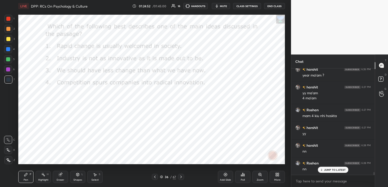
scroll to position [4122, 0]
click at [181, 177] on icon at bounding box center [181, 177] width 4 height 4
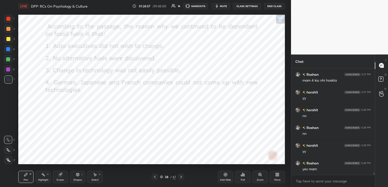
click at [246, 176] on div "Poll" at bounding box center [242, 177] width 15 height 12
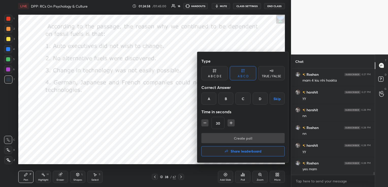
click at [205, 95] on div "A" at bounding box center [208, 99] width 15 height 12
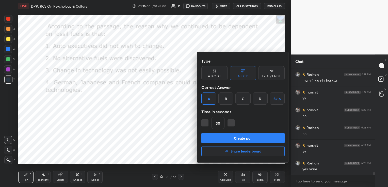
click at [232, 139] on button "Create poll" at bounding box center [242, 138] width 83 height 10
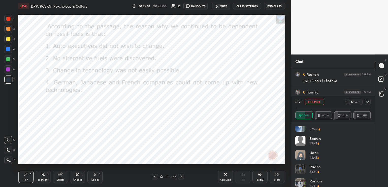
scroll to position [0, 0]
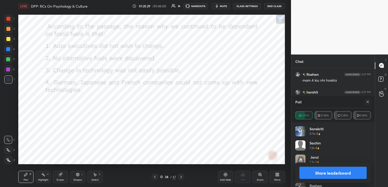
click at [368, 102] on icon at bounding box center [368, 102] width 4 height 4
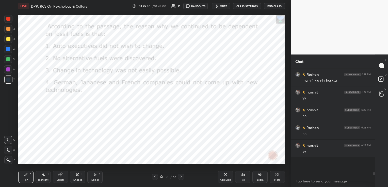
scroll to position [2, 2]
click at [155, 177] on icon at bounding box center [155, 177] width 4 height 4
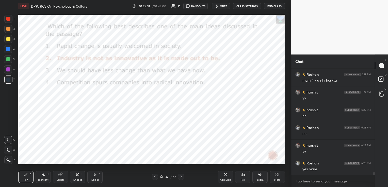
click at [155, 177] on icon at bounding box center [155, 177] width 4 height 4
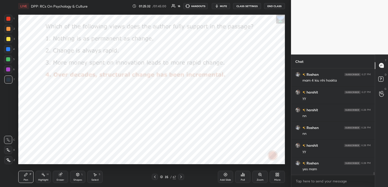
click at [155, 177] on icon at bounding box center [155, 177] width 4 height 4
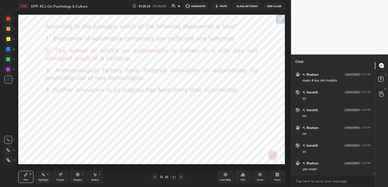
click at [155, 177] on icon at bounding box center [155, 177] width 4 height 4
click at [58, 181] on div "Eraser" at bounding box center [61, 180] width 8 height 3
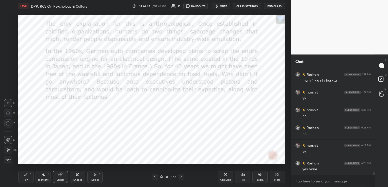
click at [9, 163] on div "Erase all" at bounding box center [8, 160] width 8 height 8
click at [183, 177] on div at bounding box center [181, 177] width 6 height 6
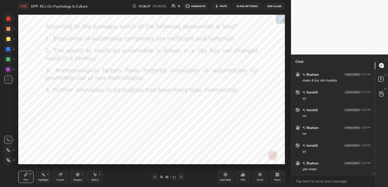
click at [183, 177] on div at bounding box center [181, 177] width 6 height 6
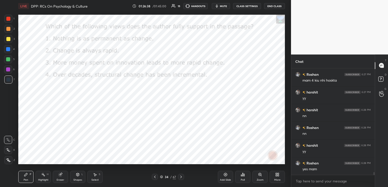
click at [183, 177] on div at bounding box center [181, 177] width 6 height 6
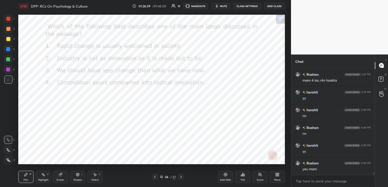
click at [183, 177] on div at bounding box center [181, 177] width 6 height 6
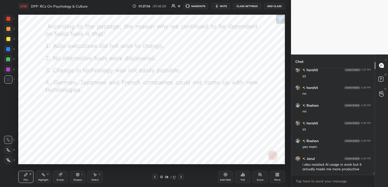
scroll to position [4180, 0]
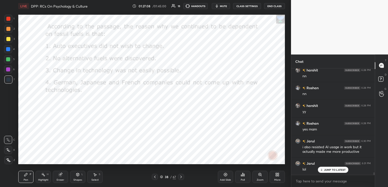
click at [182, 177] on icon at bounding box center [181, 177] width 4 height 4
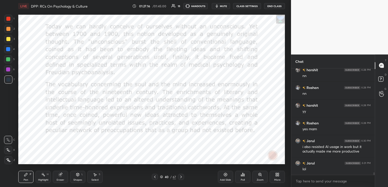
scroll to position [4198, 0]
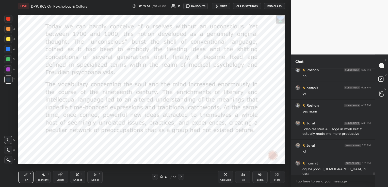
click at [160, 178] on icon at bounding box center [161, 177] width 3 height 3
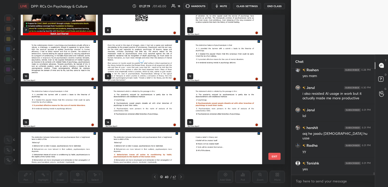
scroll to position [0, 0]
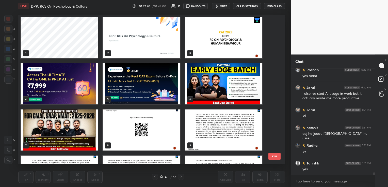
click at [212, 129] on img "grid" at bounding box center [223, 129] width 77 height 41
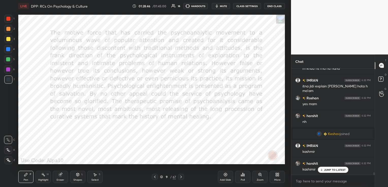
scroll to position [4463, 0]
click at [230, 4] on button "mute" at bounding box center [221, 6] width 18 height 6
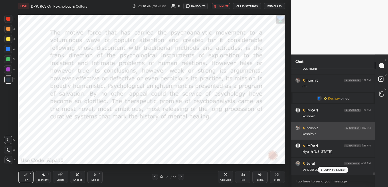
scroll to position [4499, 0]
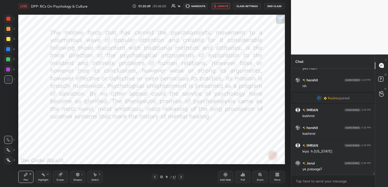
click at [224, 6] on span "unmute" at bounding box center [223, 6] width 11 height 4
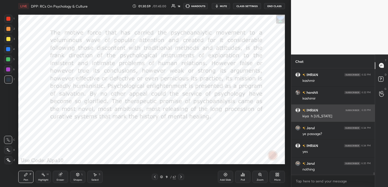
scroll to position [4534, 0]
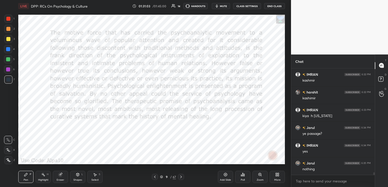
click at [218, 5] on icon "button" at bounding box center [217, 6] width 4 height 4
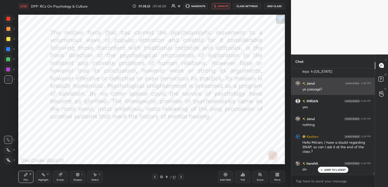
scroll to position [4579, 0]
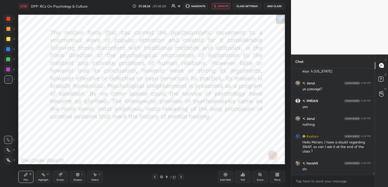
click at [223, 7] on span "unmute" at bounding box center [223, 6] width 11 height 4
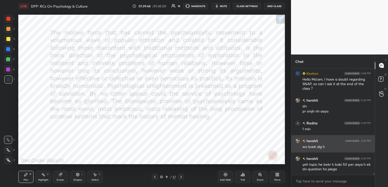
scroll to position [4660, 0]
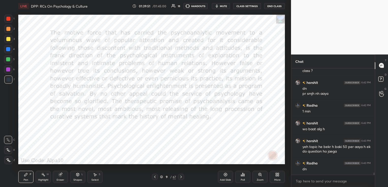
click at [182, 176] on icon at bounding box center [181, 177] width 4 height 4
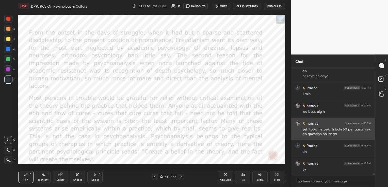
scroll to position [4678, 0]
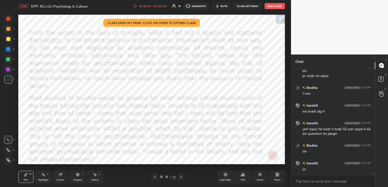
click at [146, 6] on div "01:40:01" at bounding box center [145, 6] width 14 height 3
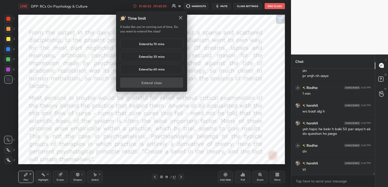
click at [159, 41] on div "Extend by 10 mins" at bounding box center [151, 44] width 63 height 11
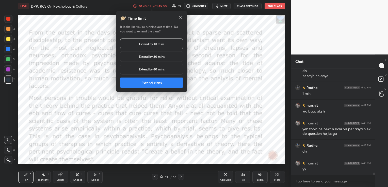
click at [169, 84] on button "Extend class" at bounding box center [151, 83] width 63 height 10
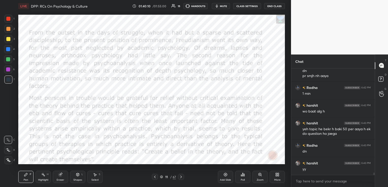
scroll to position [4695, 0]
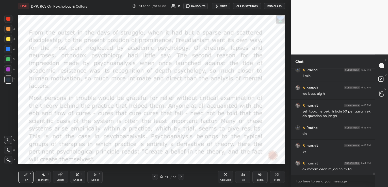
click at [183, 177] on icon at bounding box center [181, 177] width 4 height 4
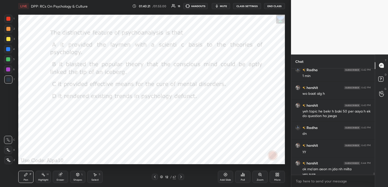
scroll to position [4701, 0]
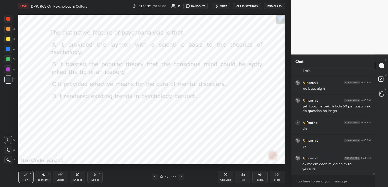
click at [239, 180] on div "Poll" at bounding box center [242, 177] width 15 height 12
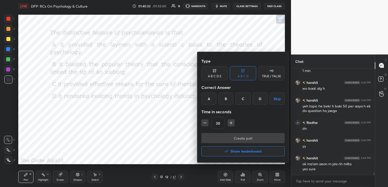
click at [244, 98] on div "C" at bounding box center [242, 99] width 15 height 12
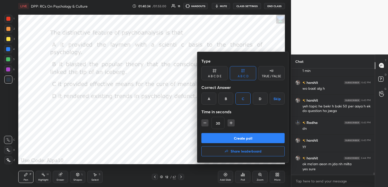
click at [238, 141] on button "Create poll" at bounding box center [242, 138] width 83 height 10
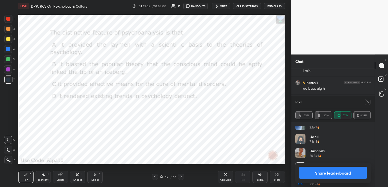
scroll to position [10, 0]
click at [182, 177] on icon at bounding box center [181, 177] width 4 height 4
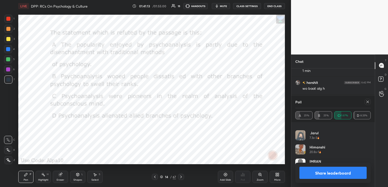
click at [367, 101] on icon at bounding box center [367, 102] width 3 height 3
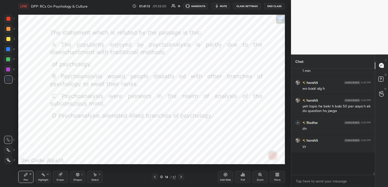
scroll to position [2, 2]
click at [245, 177] on div "Poll" at bounding box center [242, 177] width 15 height 12
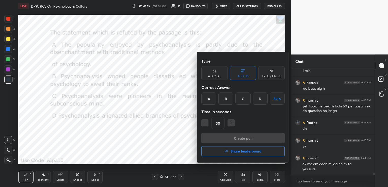
click at [221, 100] on div "B" at bounding box center [225, 99] width 15 height 12
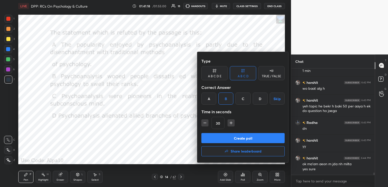
click at [230, 136] on button "Create poll" at bounding box center [242, 138] width 83 height 10
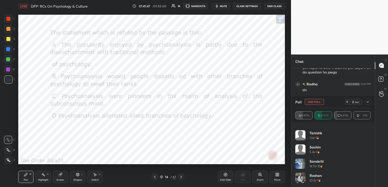
scroll to position [0, 0]
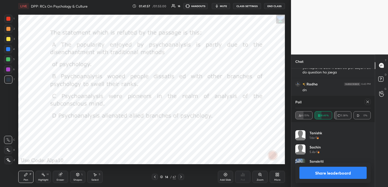
click at [366, 102] on icon at bounding box center [368, 102] width 4 height 4
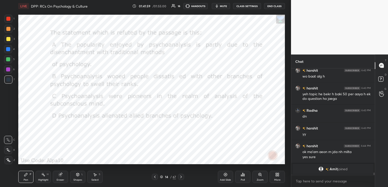
click at [182, 177] on icon at bounding box center [181, 177] width 4 height 4
click at [245, 176] on icon at bounding box center [244, 175] width 1 height 2
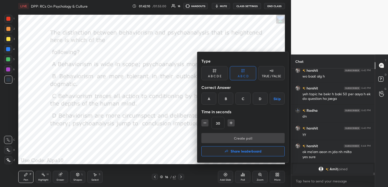
click at [244, 98] on div "C" at bounding box center [242, 99] width 15 height 12
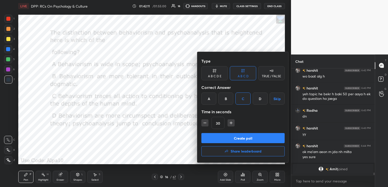
click at [244, 137] on button "Create poll" at bounding box center [242, 138] width 83 height 10
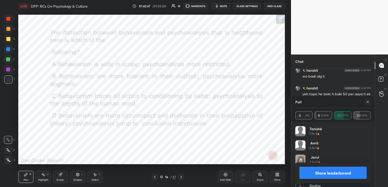
click at [368, 103] on icon at bounding box center [368, 102] width 4 height 4
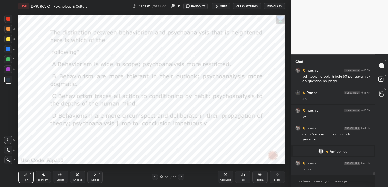
click at [181, 178] on icon at bounding box center [181, 177] width 2 height 3
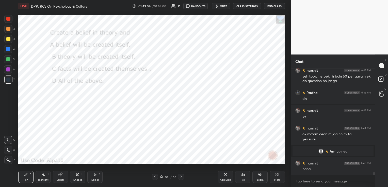
click at [245, 180] on div "Poll" at bounding box center [243, 180] width 4 height 3
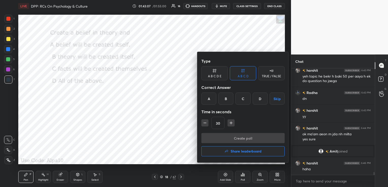
click at [243, 102] on div "C" at bounding box center [242, 99] width 15 height 12
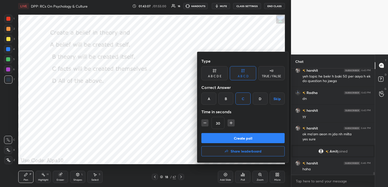
click at [241, 137] on button "Create poll" at bounding box center [242, 138] width 83 height 10
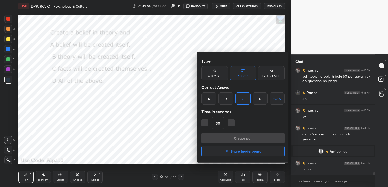
scroll to position [2, 2]
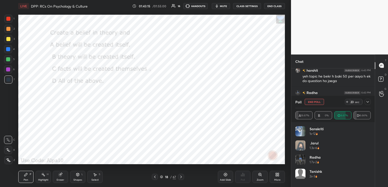
click at [224, 7] on span "mute" at bounding box center [223, 6] width 7 height 4
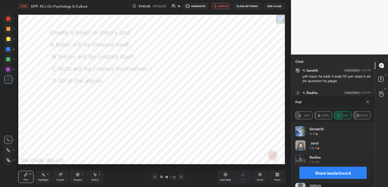
click at [368, 101] on icon at bounding box center [368, 102] width 4 height 4
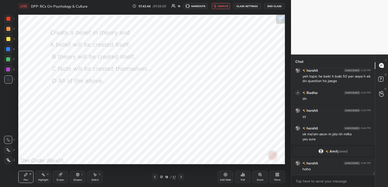
click at [179, 177] on icon at bounding box center [181, 177] width 4 height 4
click at [246, 177] on div "Poll" at bounding box center [242, 177] width 15 height 12
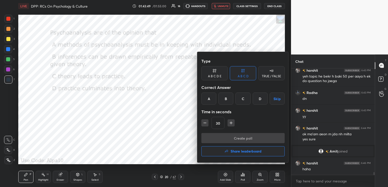
click at [244, 98] on div "C" at bounding box center [242, 99] width 15 height 12
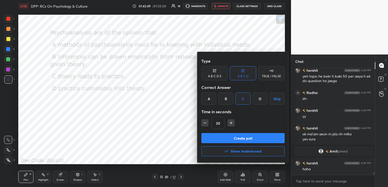
click at [239, 139] on button "Create poll" at bounding box center [242, 138] width 83 height 10
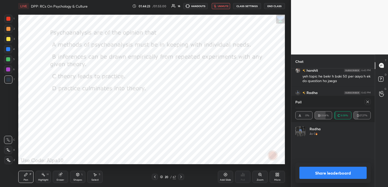
click at [367, 101] on icon at bounding box center [368, 102] width 4 height 4
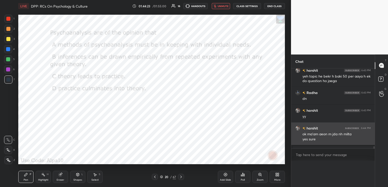
scroll to position [0, 2]
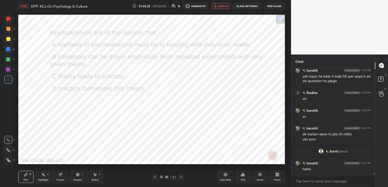
click at [181, 179] on icon at bounding box center [181, 177] width 4 height 4
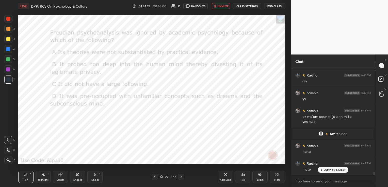
click at [240, 174] on div "Poll" at bounding box center [242, 177] width 15 height 12
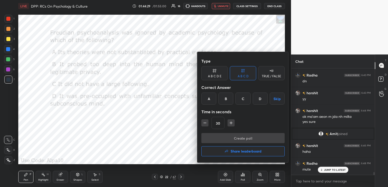
click at [223, 3] on div at bounding box center [194, 93] width 388 height 187
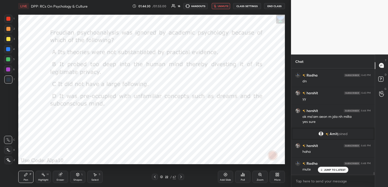
click at [223, 4] on button "unmute" at bounding box center [221, 6] width 18 height 6
click at [246, 176] on div "Poll" at bounding box center [242, 177] width 15 height 12
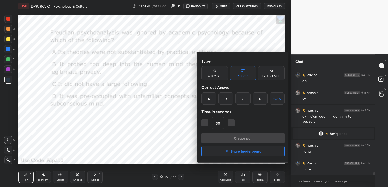
click at [260, 98] on div "D" at bounding box center [260, 99] width 15 height 12
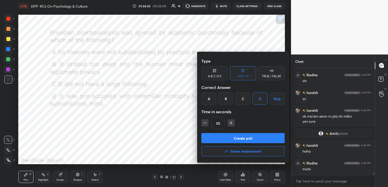
click at [254, 137] on button "Create poll" at bounding box center [242, 138] width 83 height 10
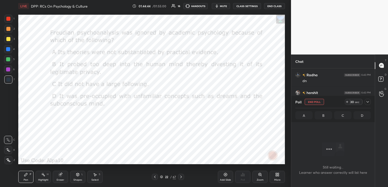
scroll to position [2, 2]
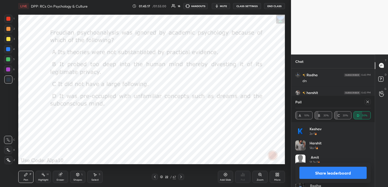
click at [181, 174] on div "Pen P Highlight H Eraser Shapes L Select S 22 / 67 Add Slide Poll Zoom More" at bounding box center [151, 177] width 267 height 20
click at [181, 176] on icon at bounding box center [181, 177] width 4 height 4
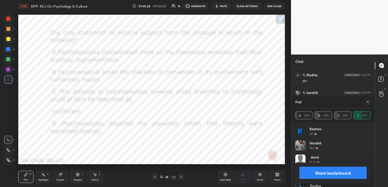
click at [367, 101] on icon at bounding box center [368, 102] width 4 height 4
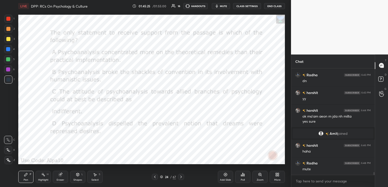
click at [246, 178] on div "Poll" at bounding box center [242, 177] width 15 height 12
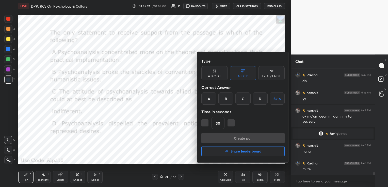
click at [229, 99] on div "B" at bounding box center [225, 99] width 15 height 12
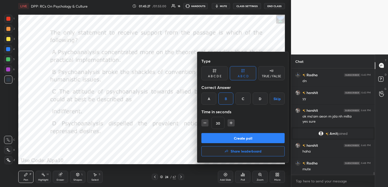
click at [240, 140] on button "Create poll" at bounding box center [242, 138] width 83 height 10
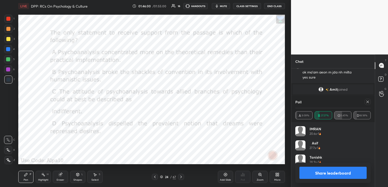
scroll to position [3944, 0]
click at [368, 104] on icon at bounding box center [368, 102] width 4 height 4
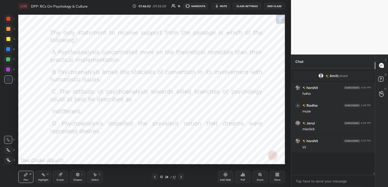
scroll to position [90, 82]
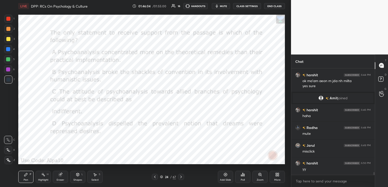
click at [180, 177] on icon at bounding box center [181, 177] width 4 height 4
click at [245, 179] on div "Poll" at bounding box center [243, 180] width 4 height 3
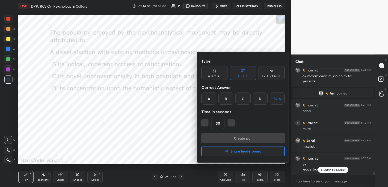
click at [255, 98] on div "D" at bounding box center [260, 99] width 15 height 12
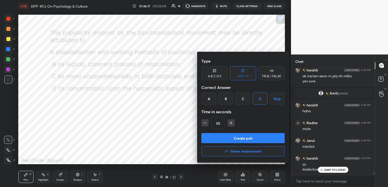
click at [257, 137] on button "Create poll" at bounding box center [242, 138] width 83 height 10
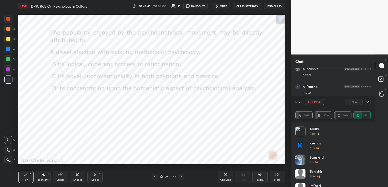
click at [369, 101] on icon at bounding box center [368, 102] width 4 height 4
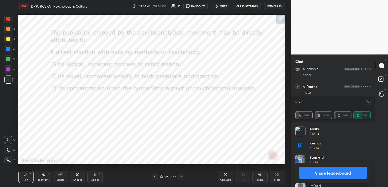
click at [368, 102] on icon at bounding box center [368, 102] width 4 height 4
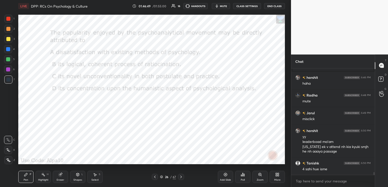
click at [180, 178] on icon at bounding box center [181, 177] width 4 height 4
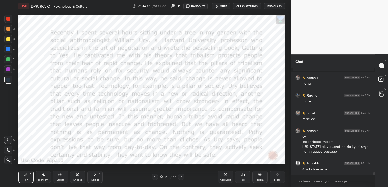
click at [242, 176] on icon at bounding box center [243, 175] width 4 height 4
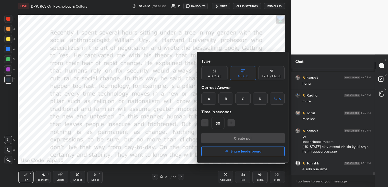
click at [244, 150] on h4 "Share leaderboard" at bounding box center [246, 152] width 31 height 4
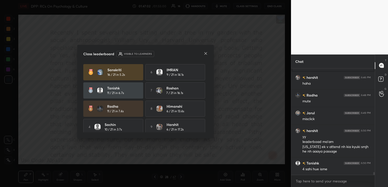
click at [205, 53] on icon at bounding box center [206, 54] width 4 height 4
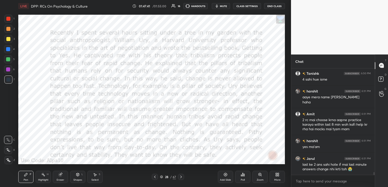
scroll to position [4063, 0]
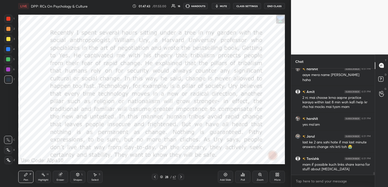
click at [243, 179] on div "Poll" at bounding box center [243, 180] width 4 height 3
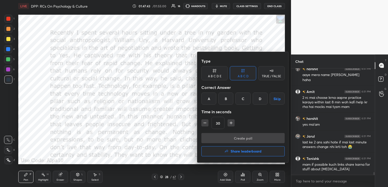
click at [233, 148] on button "Share leaderboard" at bounding box center [242, 152] width 83 height 10
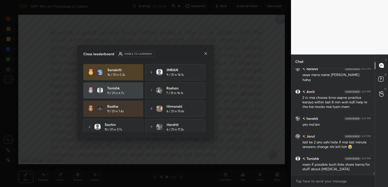
scroll to position [22, 0]
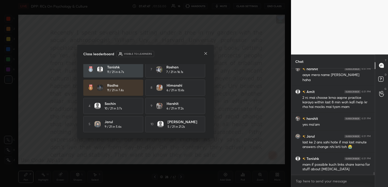
click at [204, 54] on icon at bounding box center [206, 54] width 4 height 4
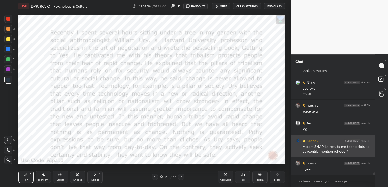
scroll to position [2, 2]
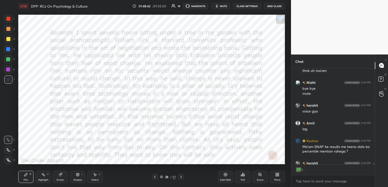
click at [249, 4] on button "CLASS SETTINGS" at bounding box center [247, 6] width 28 height 6
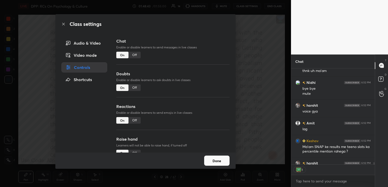
click at [88, 43] on div "Audio & Video" at bounding box center [84, 43] width 46 height 10
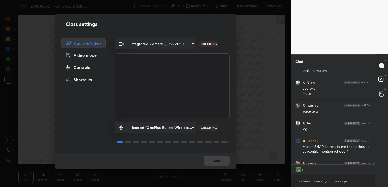
scroll to position [4253, 0]
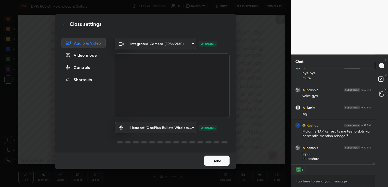
click at [169, 128] on body "1 2 3 4 5 6 7 C X Z C X Z E E Erase all H H LIVE DPP: RCs On Psychology & Cultu…" at bounding box center [194, 93] width 388 height 187
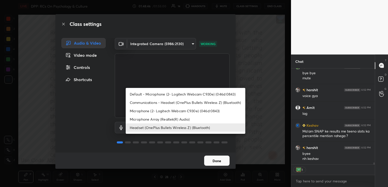
click at [169, 128] on li "Headset (OnePlus Bullets Wireless Z) (Bluetooth)" at bounding box center [186, 128] width 120 height 8
type textarea "x"
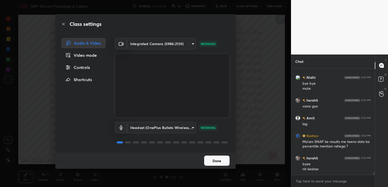
scroll to position [4242, 0]
click at [214, 158] on button "Done" at bounding box center [216, 161] width 25 height 10
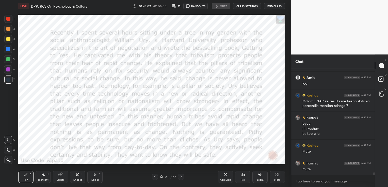
scroll to position [4301, 0]
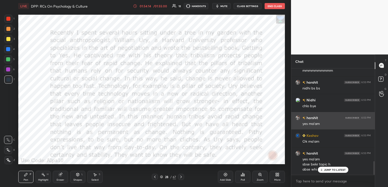
scroll to position [723, 0]
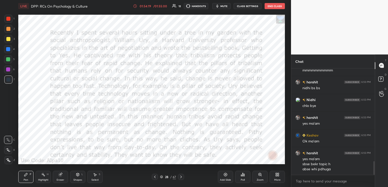
click at [276, 8] on button "End Class" at bounding box center [275, 6] width 20 height 6
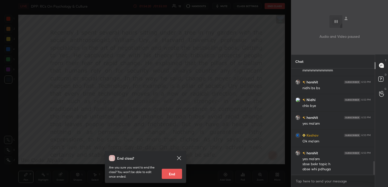
scroll to position [741, 0]
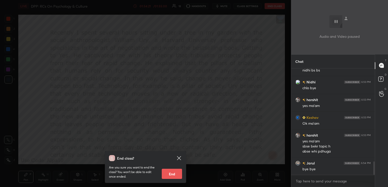
click at [176, 171] on button "End" at bounding box center [172, 174] width 20 height 10
type textarea "x"
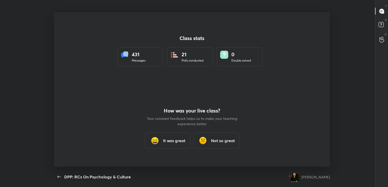
scroll to position [25238, 25009]
